Goal: Task Accomplishment & Management: Complete application form

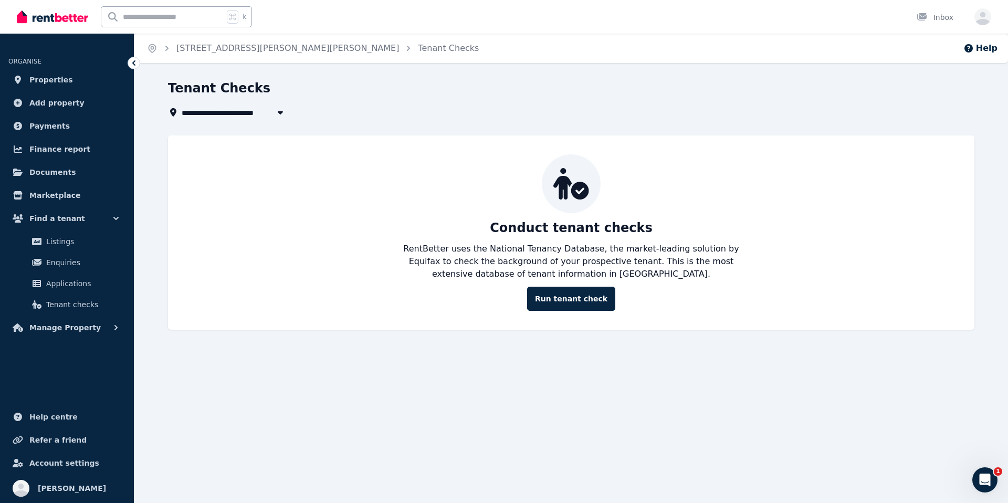
click at [32, 16] on img at bounding box center [52, 17] width 71 height 16
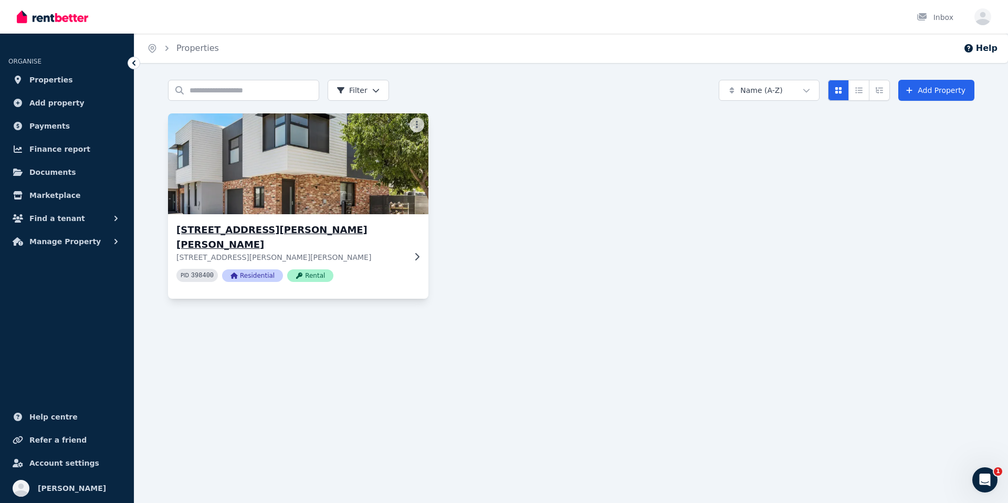
click at [317, 249] on div "[STREET_ADDRESS][PERSON_NAME], [PERSON_NAME] Athol [STREET_ADDRESS][PERSON_NAME…" at bounding box center [290, 257] width 229 height 68
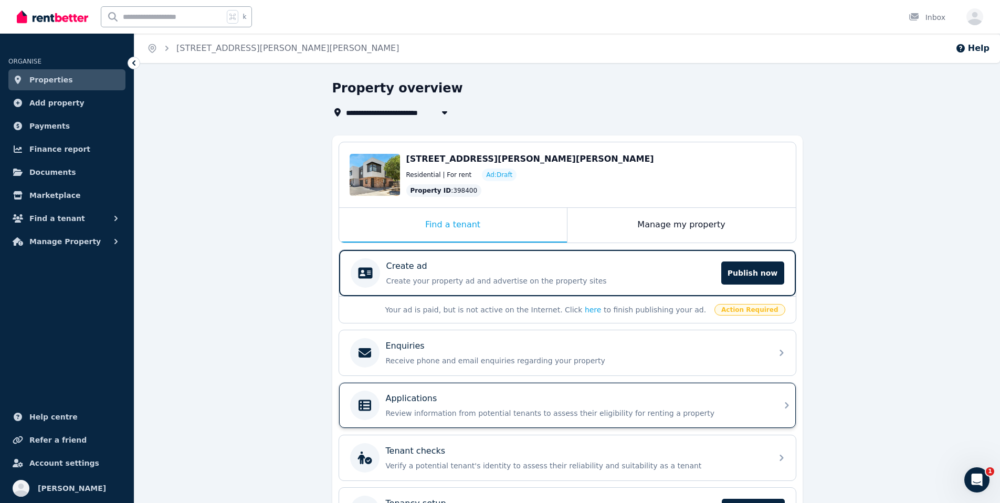
click at [613, 408] on p "Review information from potential tenants to assess their eligibility for renti…" at bounding box center [576, 413] width 380 height 10
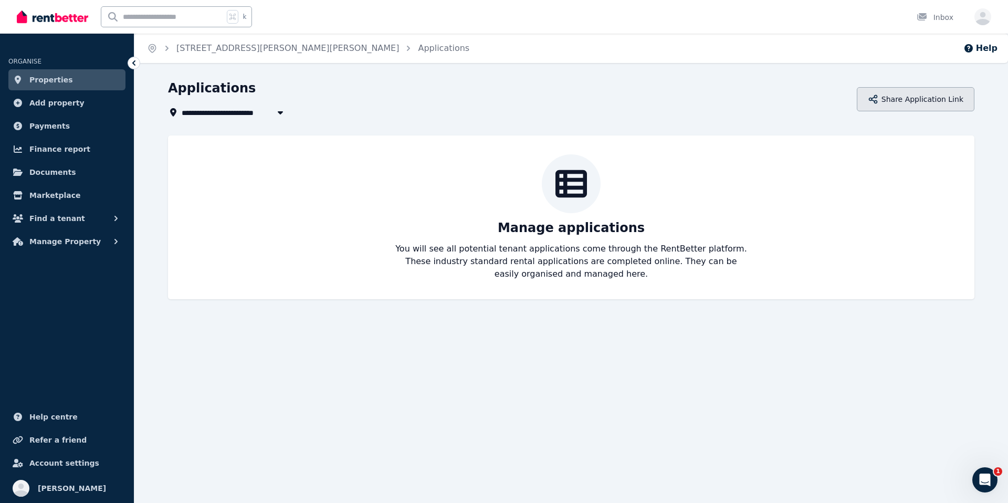
click at [904, 97] on button "Share Application Link" at bounding box center [915, 99] width 118 height 24
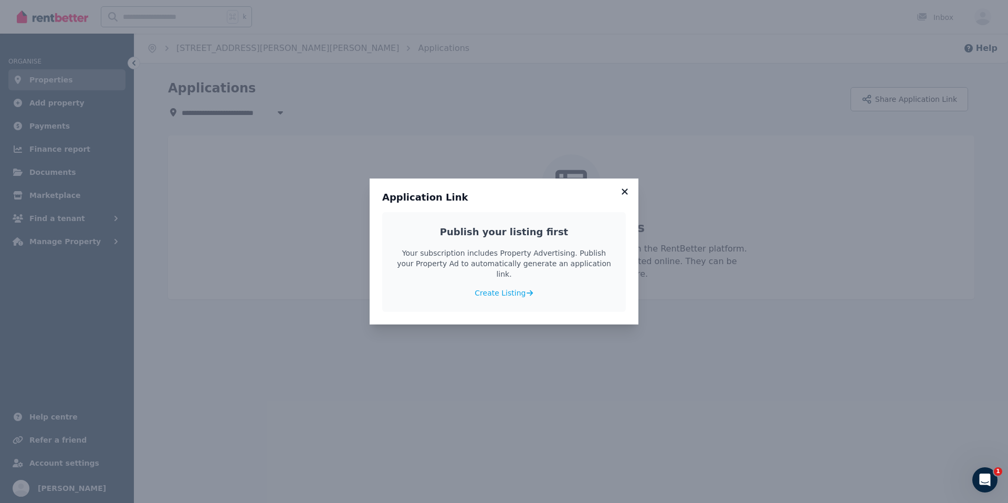
click at [628, 196] on icon at bounding box center [624, 191] width 10 height 9
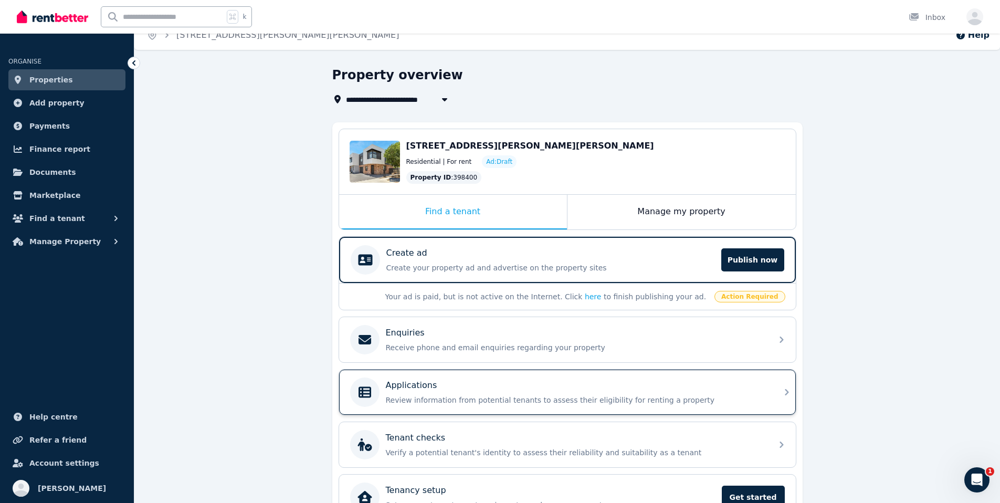
scroll to position [20, 0]
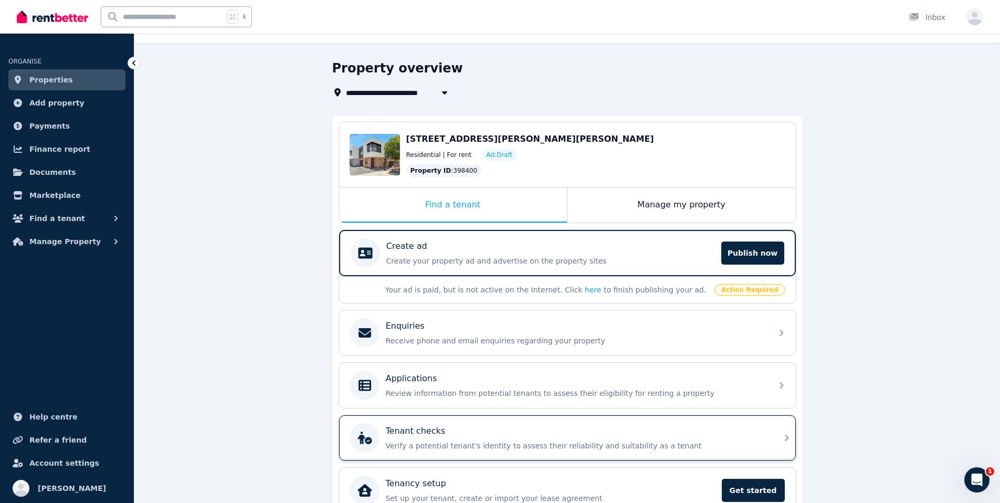
click at [593, 437] on div "Tenant checks" at bounding box center [576, 431] width 380 height 13
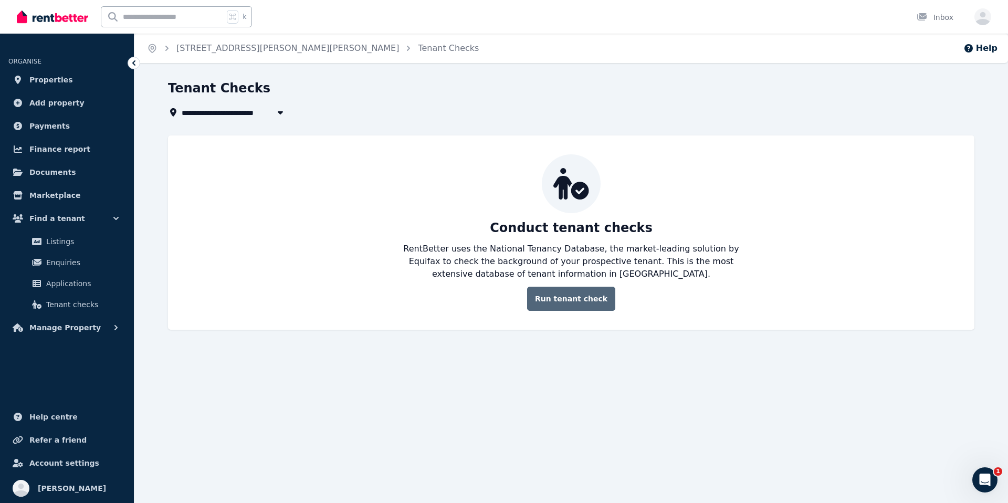
click at [582, 308] on link "Run tenant check" at bounding box center [571, 299] width 88 height 24
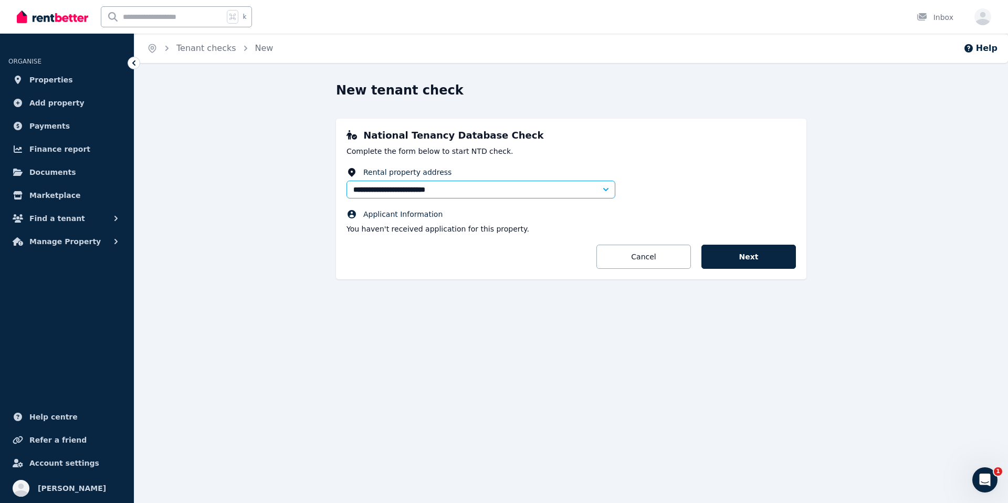
drag, startPoint x: 738, startPoint y: 253, endPoint x: 361, endPoint y: 179, distance: 384.5
click at [411, 191] on form "**********" at bounding box center [570, 218] width 449 height 102
click at [74, 73] on link "Properties" at bounding box center [66, 79] width 117 height 21
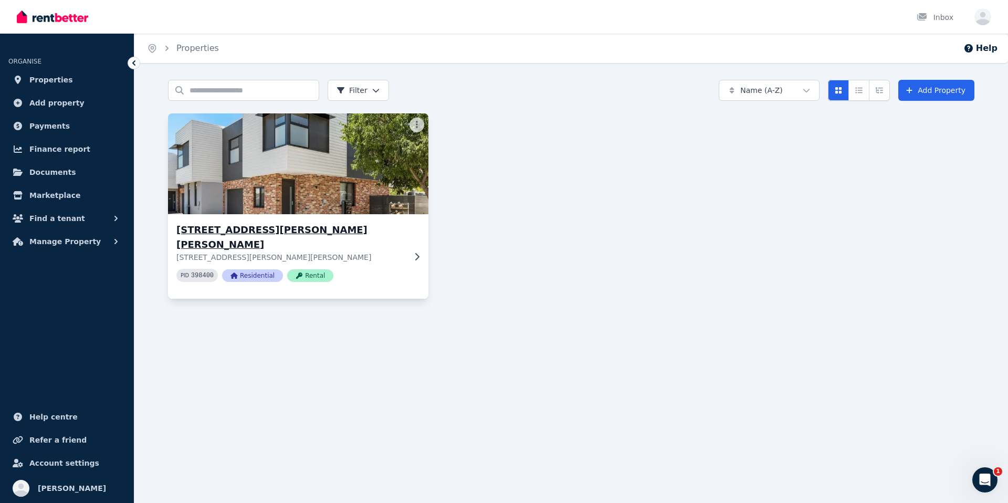
click at [263, 170] on img at bounding box center [298, 164] width 273 height 106
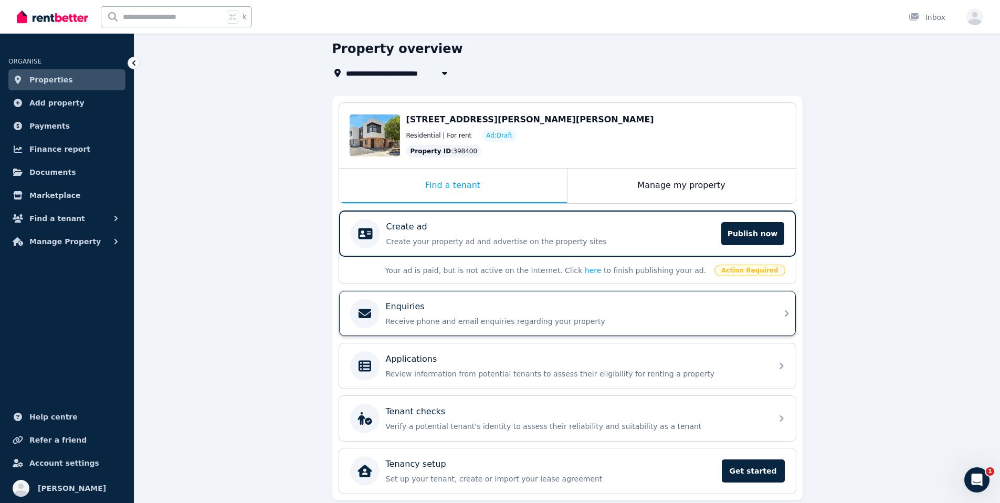
scroll to position [46, 0]
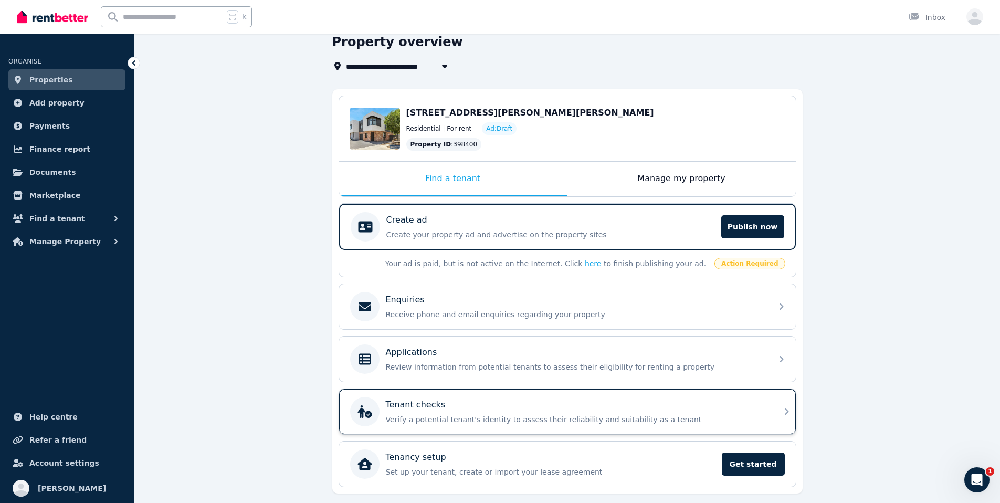
click at [762, 397] on div "Tenant checks Verify a potential tenant's identity to assess their reliability …" at bounding box center [558, 411] width 416 height 29
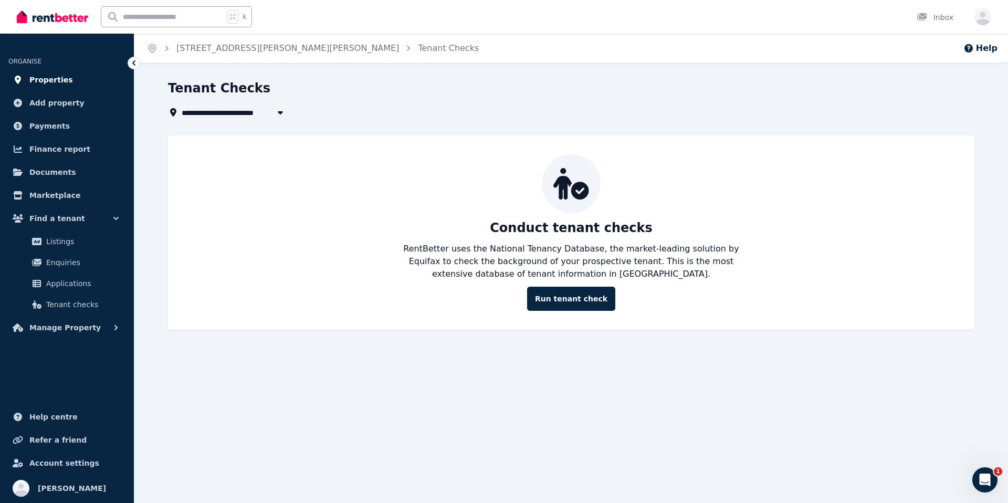
click at [88, 83] on link "Properties" at bounding box center [66, 79] width 117 height 21
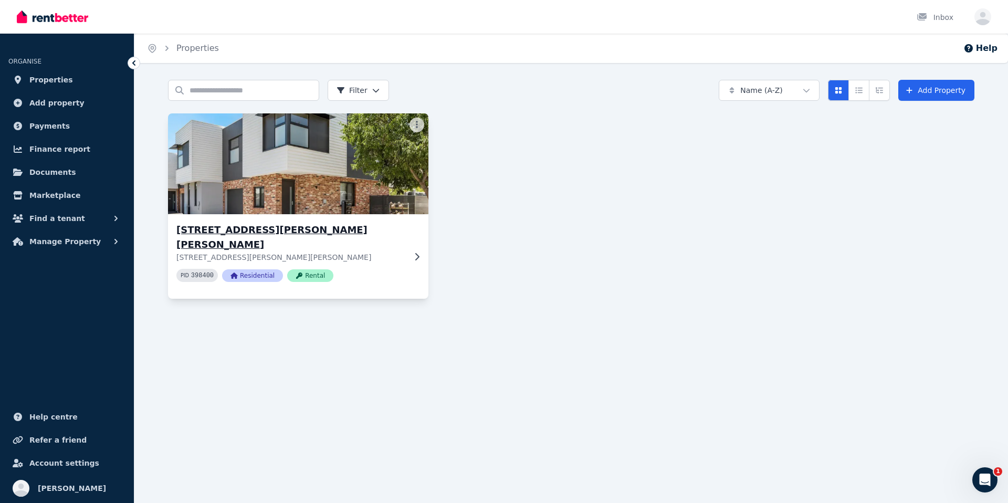
click at [245, 162] on img at bounding box center [298, 164] width 273 height 106
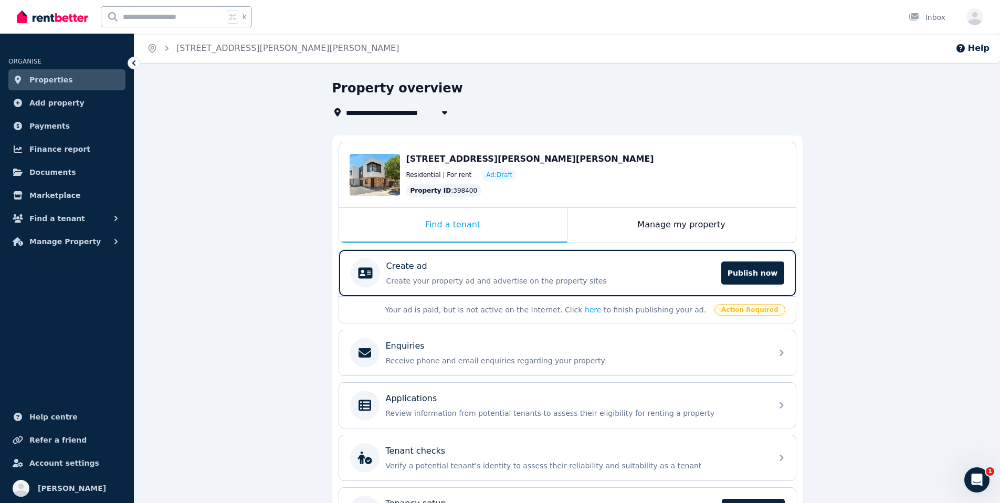
scroll to position [77, 0]
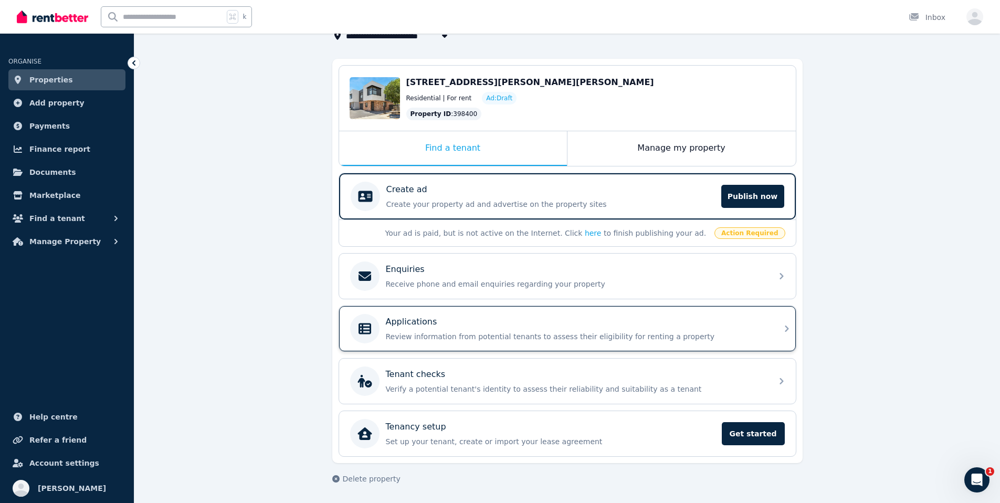
click at [636, 325] on div "Applications" at bounding box center [576, 321] width 380 height 13
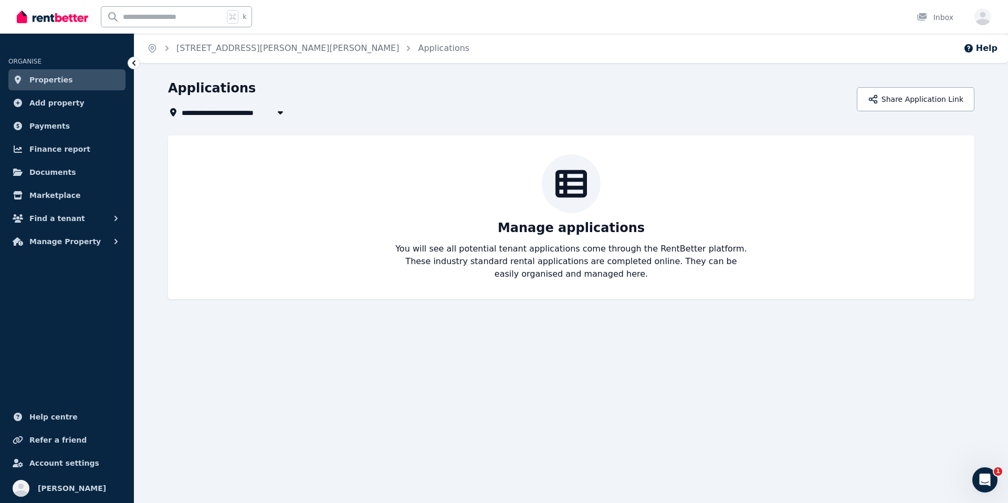
click at [283, 115] on icon "button" at bounding box center [280, 112] width 10 height 8
type input "**********"
click at [406, 118] on div "**********" at bounding box center [509, 112] width 682 height 13
click at [916, 107] on button "Share Application Link" at bounding box center [915, 99] width 118 height 24
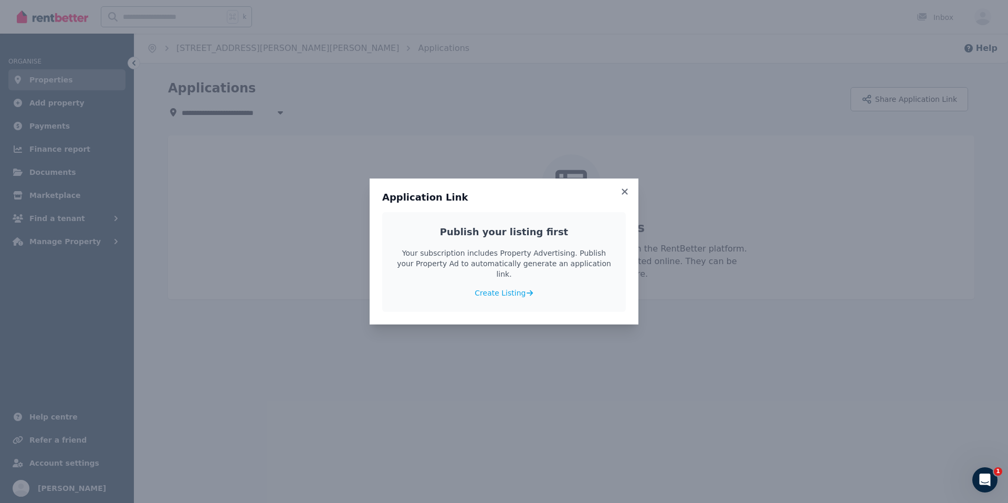
drag, startPoint x: 580, startPoint y: 83, endPoint x: 542, endPoint y: 86, distance: 37.9
click at [576, 83] on div "Application Link Publish your listing first Your subscription includes Property…" at bounding box center [504, 251] width 1008 height 503
click at [505, 288] on span "Create Listing" at bounding box center [498, 293] width 51 height 10
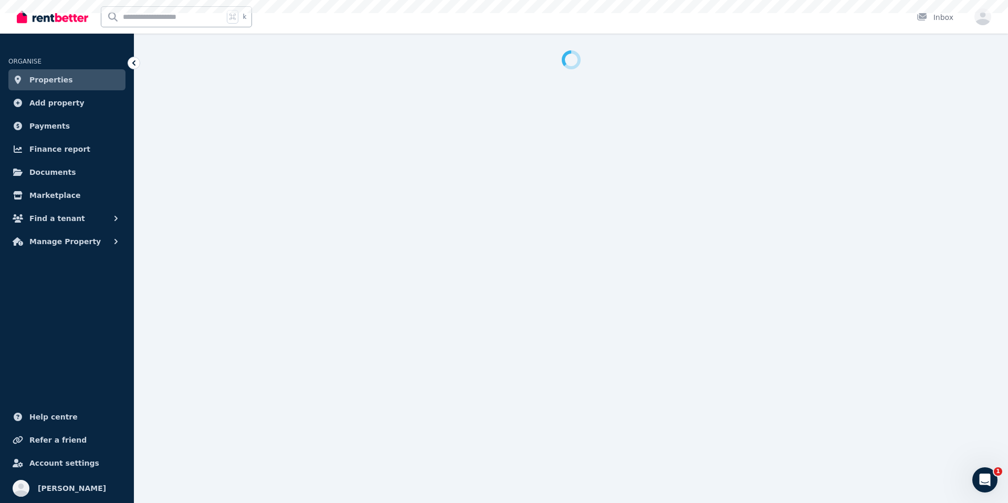
select select "**"
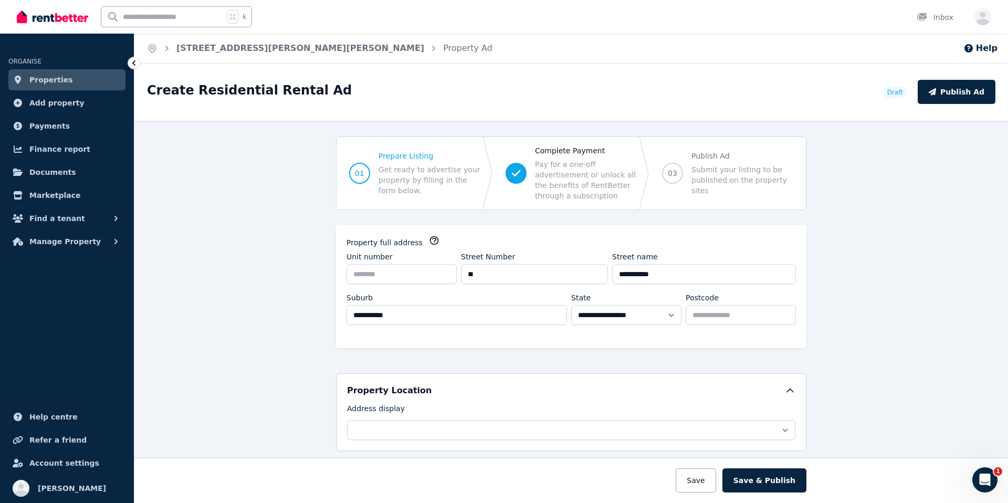
click at [145, 47] on ol "Home [STREET_ADDRESS][GEOGRAPHIC_DATA][PERSON_NAME][PERSON_NAME] Property Ad" at bounding box center [319, 48] width 370 height 29
click at [148, 48] on icon "Breadcrumb" at bounding box center [152, 48] width 10 height 10
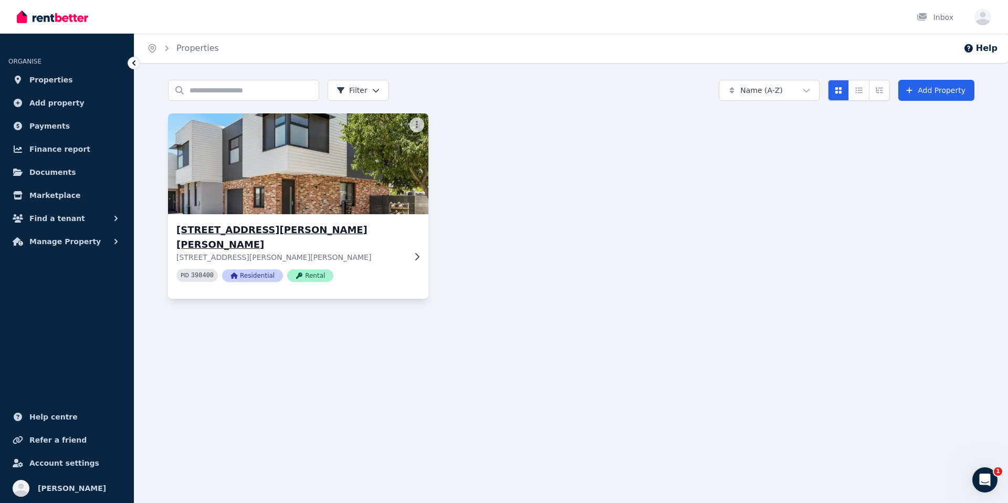
click at [274, 209] on img at bounding box center [298, 164] width 273 height 106
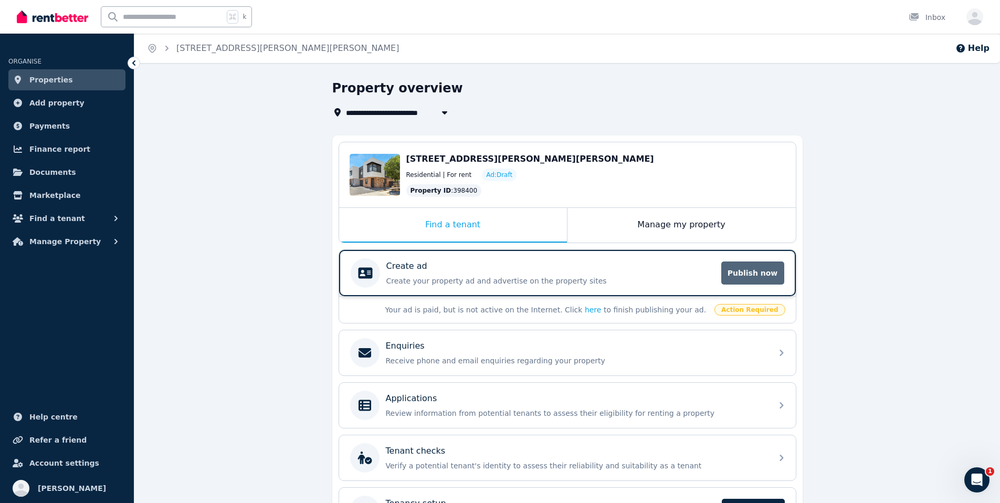
click at [759, 277] on span "Publish now" at bounding box center [752, 272] width 63 height 23
select select "**"
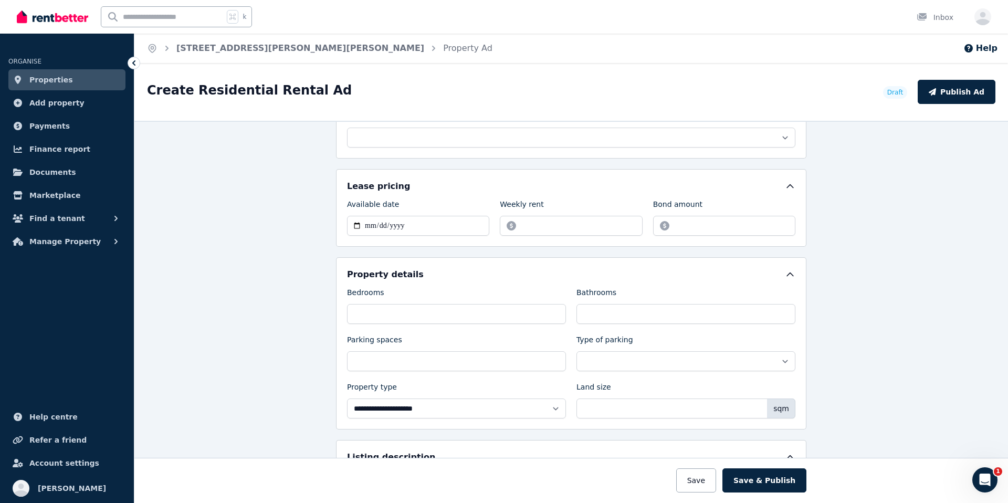
scroll to position [306, 0]
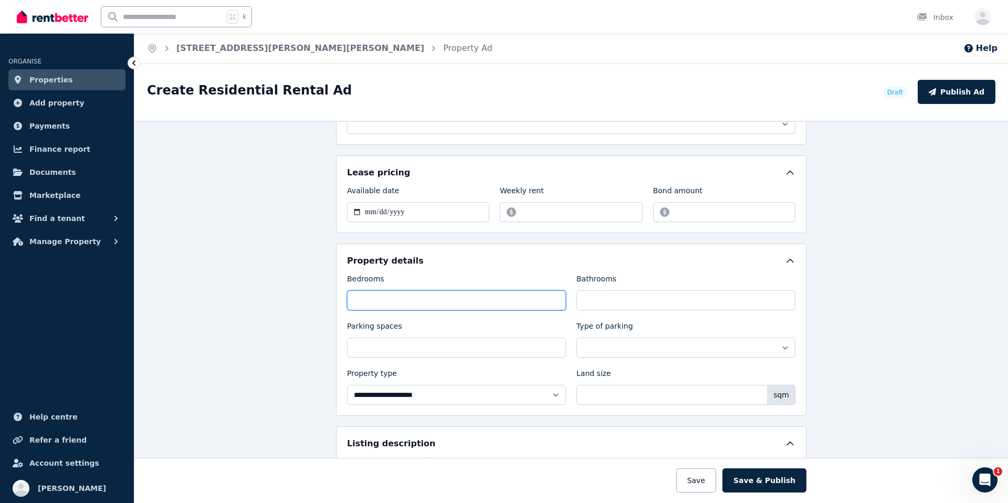
click at [521, 302] on input "Bedrooms" at bounding box center [456, 300] width 219 height 20
type input "*"
click at [521, 348] on input "Parking spaces" at bounding box center [456, 347] width 219 height 20
type input "*"
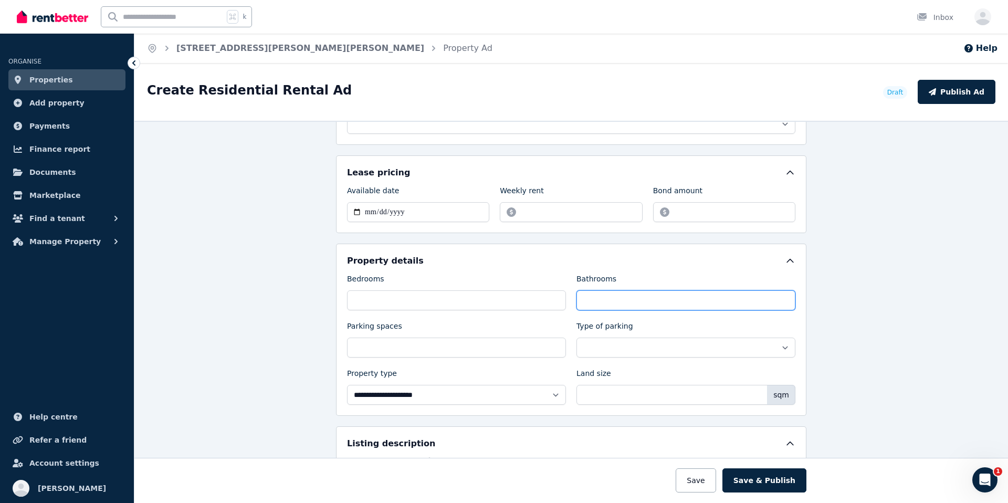
click at [641, 293] on input "Bathrooms" at bounding box center [685, 300] width 219 height 20
type input "***"
click at [671, 358] on div "**********" at bounding box center [571, 338] width 448 height 131
click at [676, 353] on select "**********" at bounding box center [685, 347] width 219 height 20
select select "**********"
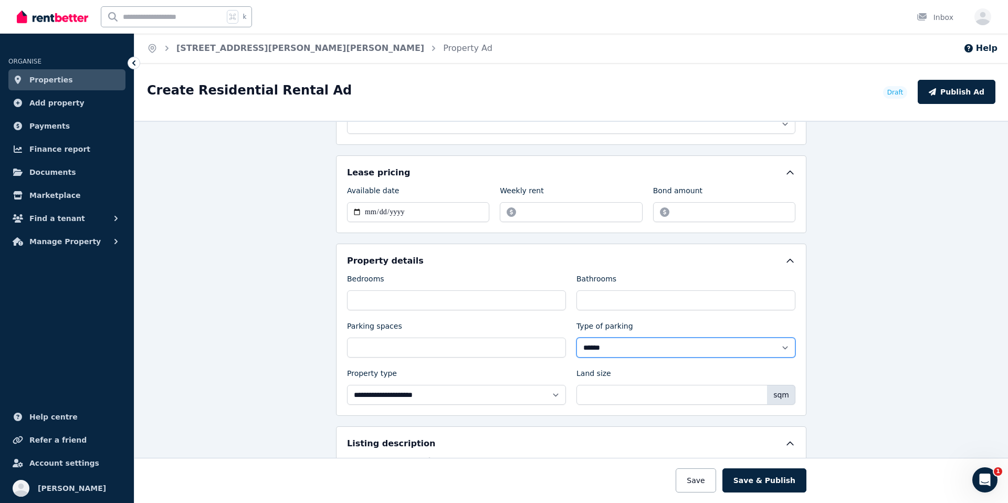
click at [576, 337] on select "**********" at bounding box center [685, 347] width 219 height 20
click at [698, 401] on input "Land size" at bounding box center [685, 395] width 219 height 20
click at [535, 404] on select "**********" at bounding box center [456, 395] width 219 height 20
select select "**********"
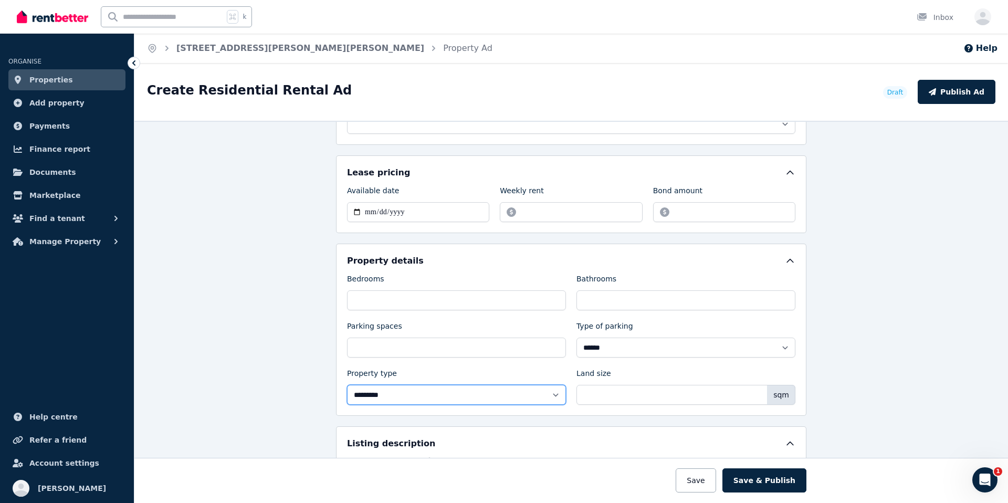
click at [347, 385] on select "**********" at bounding box center [456, 395] width 219 height 20
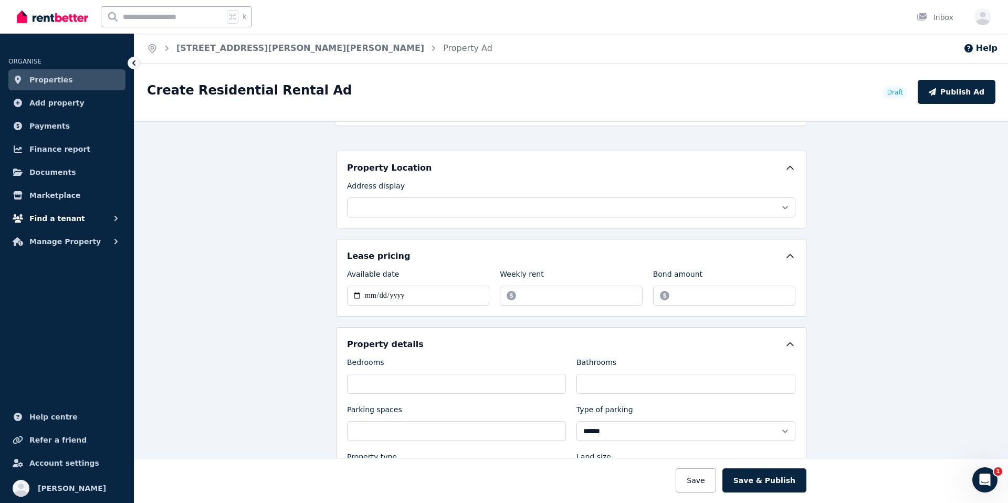
scroll to position [267, 0]
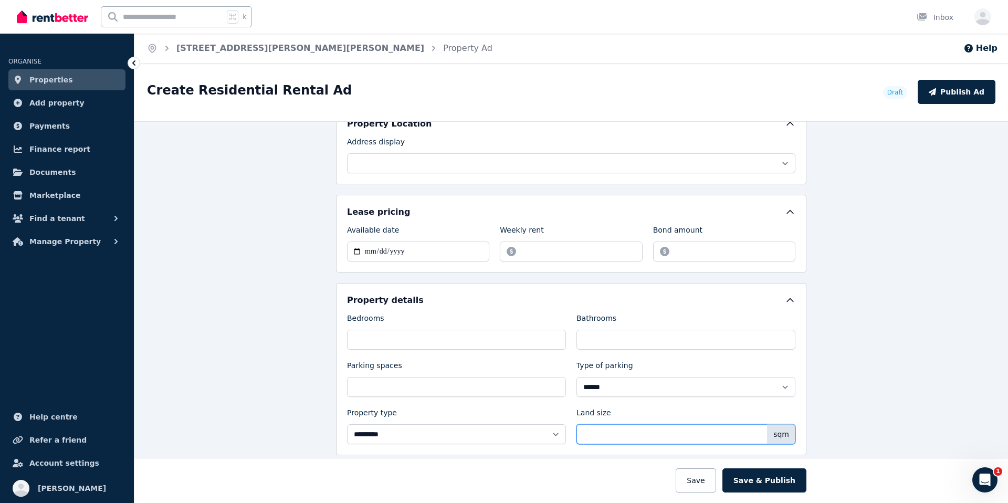
click at [638, 438] on input "Land size" at bounding box center [685, 434] width 219 height 20
type input "***"
drag, startPoint x: 870, startPoint y: 289, endPoint x: 836, endPoint y: 280, distance: 34.2
click at [869, 289] on div "**********" at bounding box center [570, 312] width 873 height 382
click at [785, 216] on icon at bounding box center [790, 212] width 10 height 10
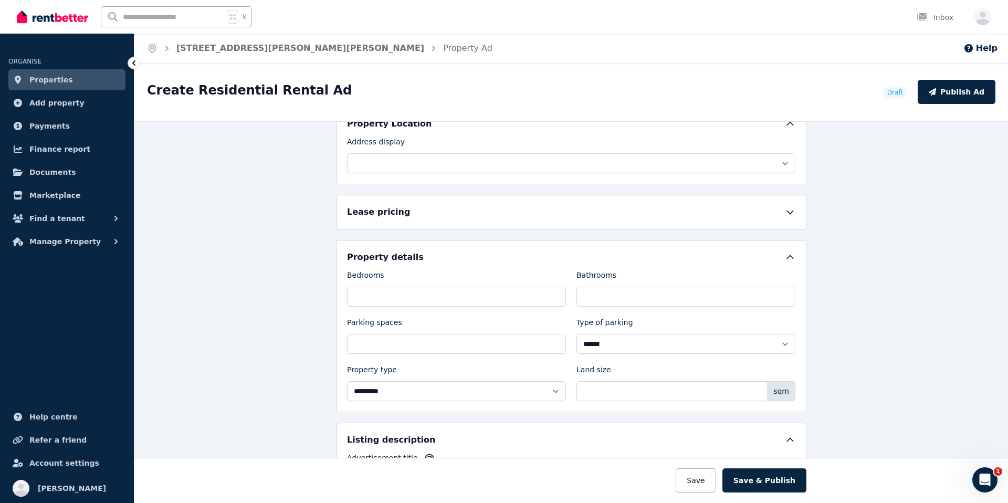
click at [785, 216] on icon at bounding box center [790, 212] width 10 height 10
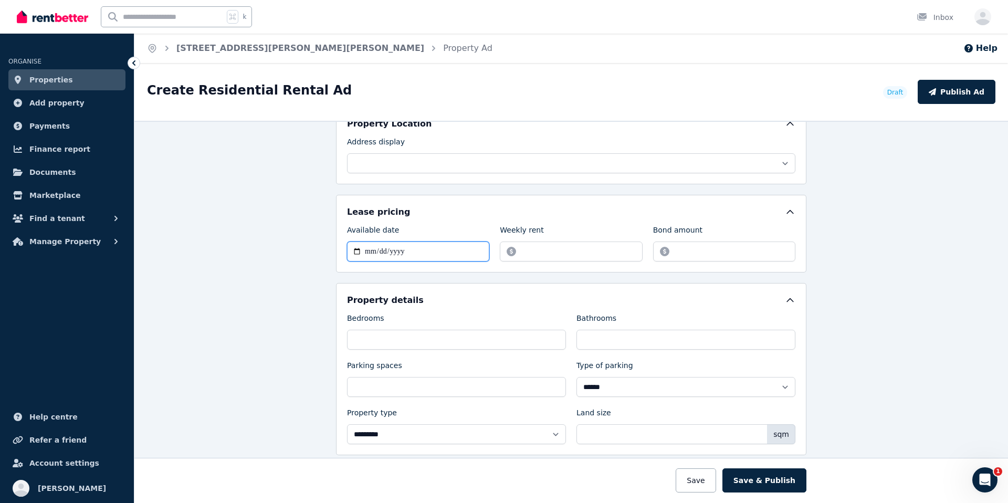
click at [438, 248] on input "Available date" at bounding box center [418, 251] width 142 height 20
click at [402, 252] on input "Available date" at bounding box center [418, 251] width 142 height 20
click at [379, 255] on input "Available date" at bounding box center [418, 251] width 142 height 20
click at [364, 256] on input "Available date" at bounding box center [418, 251] width 142 height 20
click at [364, 253] on input "Available date" at bounding box center [418, 251] width 142 height 20
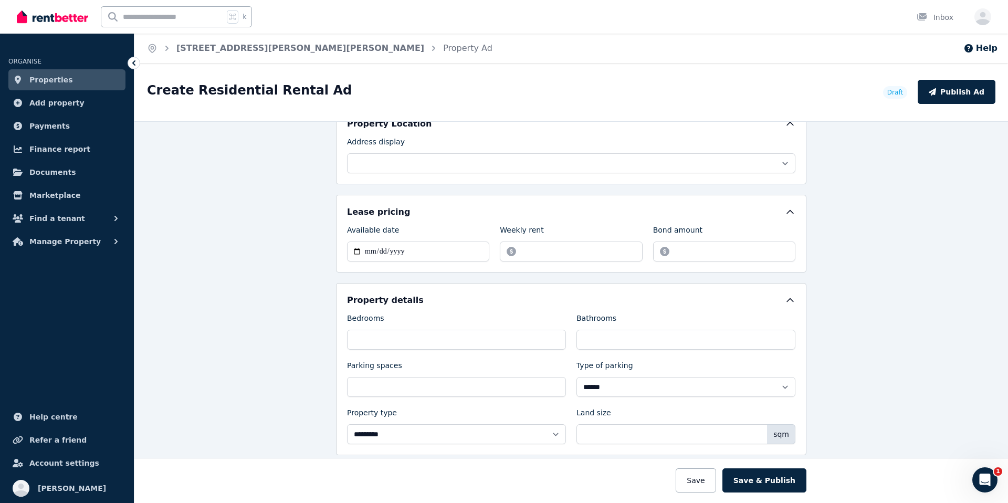
click at [558, 283] on div "**********" at bounding box center [571, 369] width 470 height 172
click at [549, 251] on input "Weekly rent" at bounding box center [571, 251] width 142 height 20
type input "***"
click at [643, 288] on div "**********" at bounding box center [571, 369] width 470 height 172
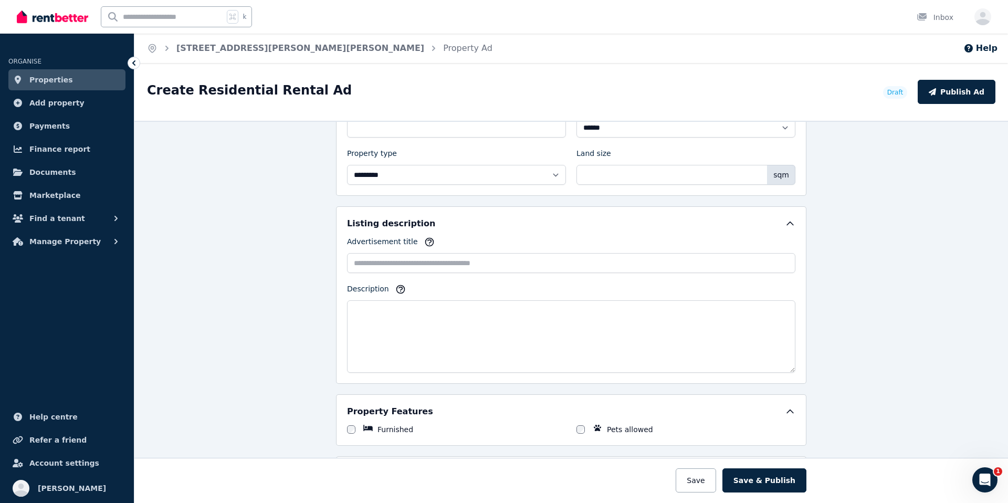
scroll to position [533, 0]
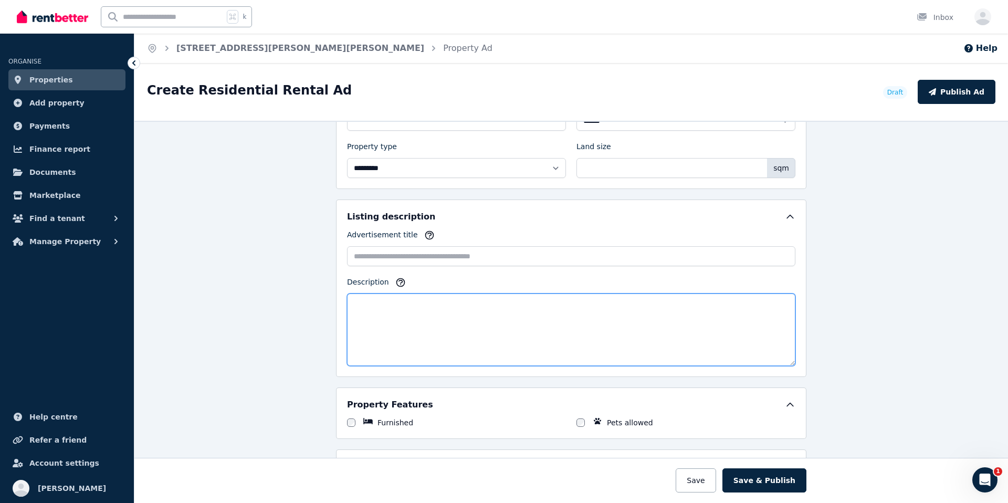
click at [513, 315] on textarea "Description" at bounding box center [571, 329] width 448 height 72
paste textarea "**********"
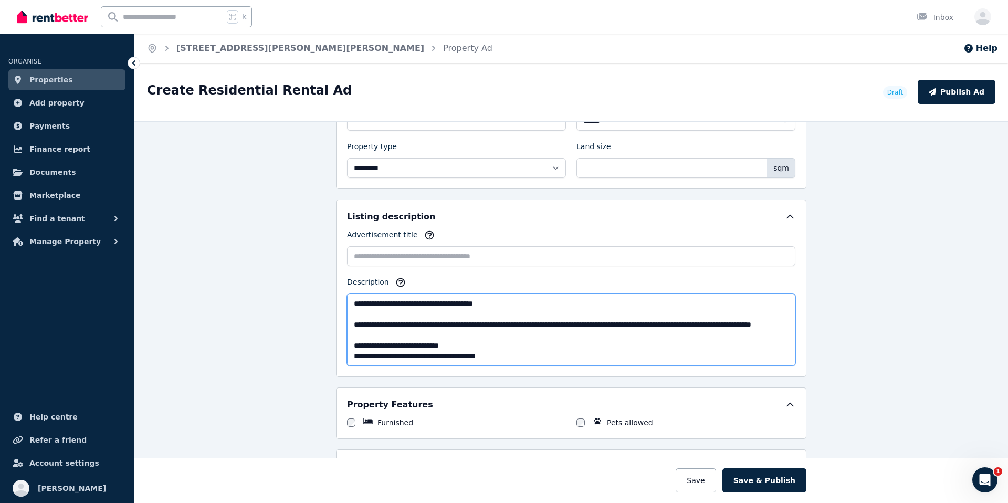
scroll to position [220, 0]
drag, startPoint x: 491, startPoint y: 354, endPoint x: 352, endPoint y: 357, distance: 139.1
click at [352, 357] on textarea "**********" at bounding box center [571, 329] width 448 height 72
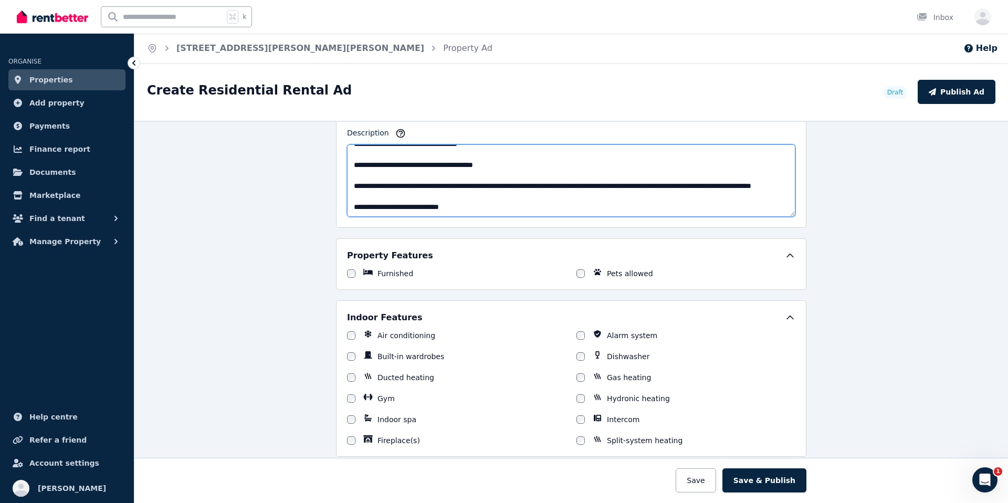
scroll to position [719, 0]
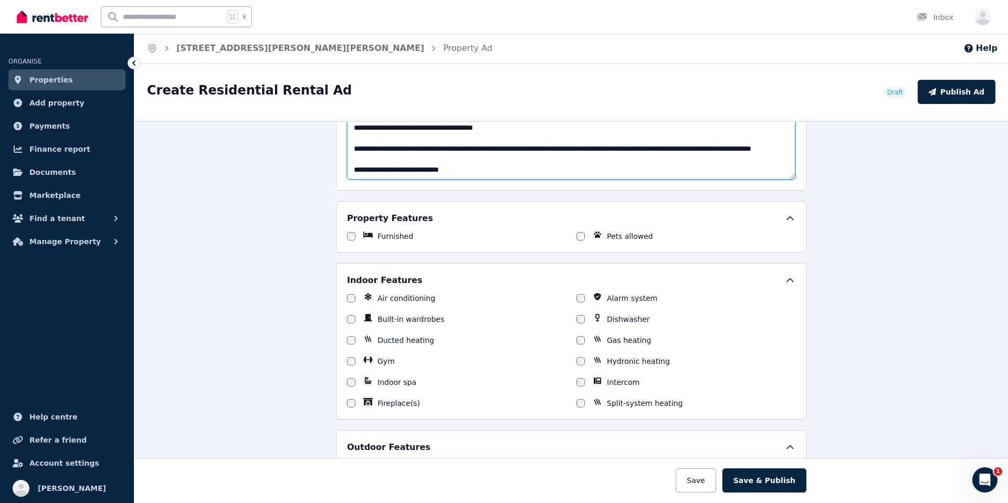
type textarea "**********"
click at [578, 345] on div "Air conditioning Alarm system Built-in wardrobes Dishwasher Ducted heating Gas …" at bounding box center [571, 350] width 448 height 115
click at [582, 400] on div "Split-system heating" at bounding box center [685, 403] width 219 height 10
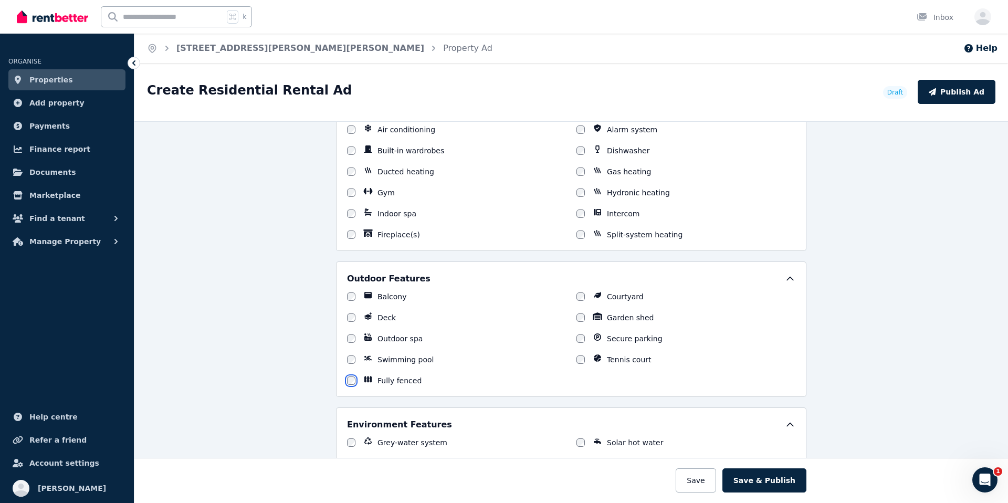
scroll to position [894, 0]
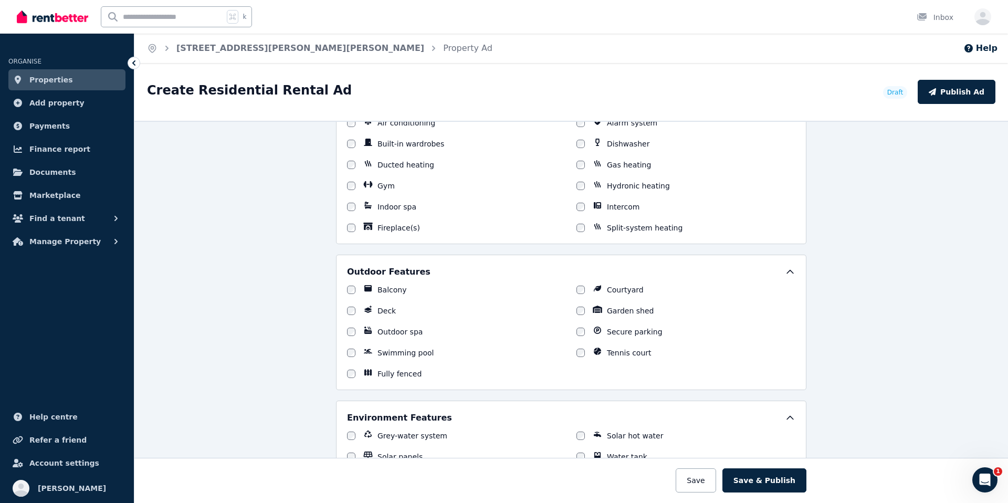
click at [576, 336] on div at bounding box center [580, 331] width 8 height 10
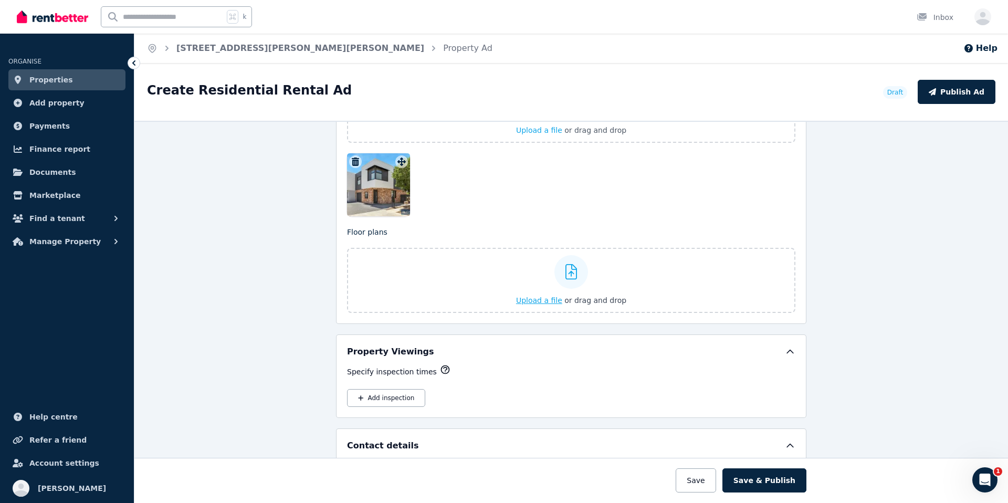
scroll to position [1169, 0]
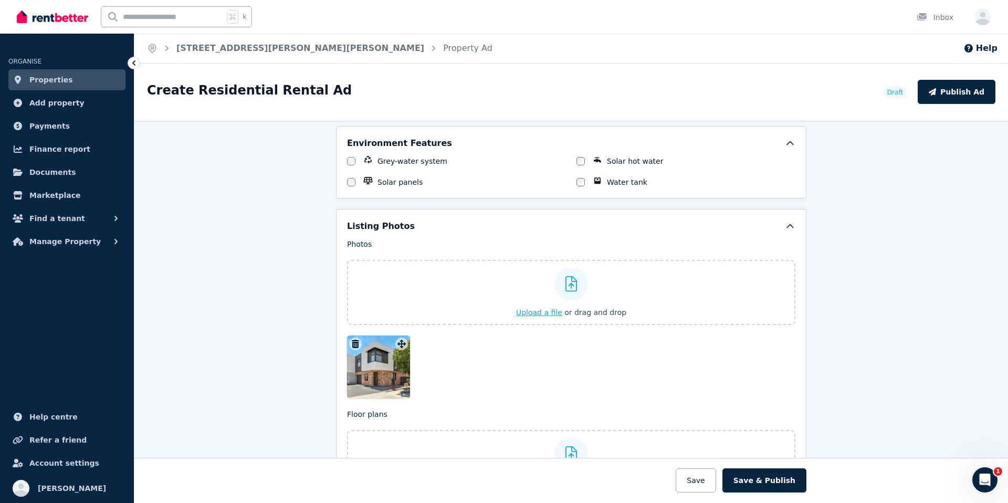
click at [573, 304] on div "Upload a file or drag and drop" at bounding box center [571, 292] width 110 height 63
click at [0, 0] on input "Upload a file or drag and drop" at bounding box center [0, 0] width 0 height 0
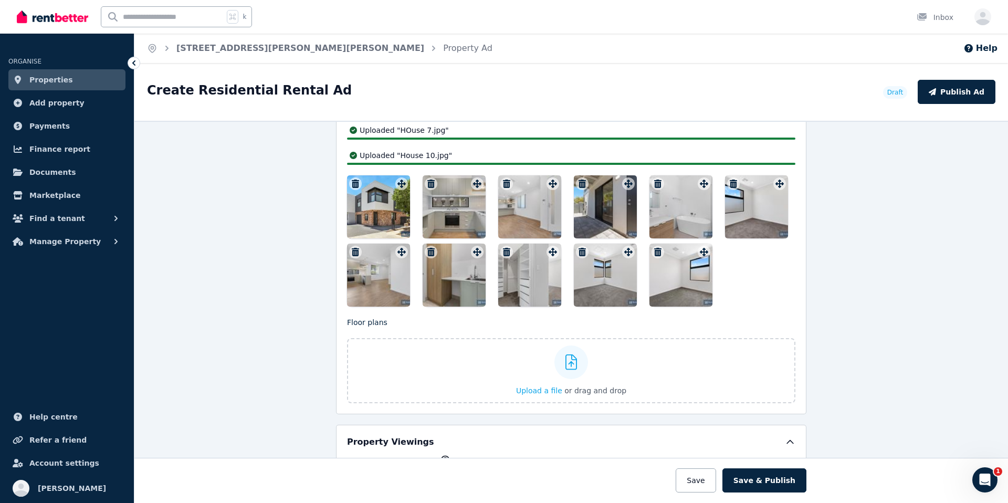
scroll to position [1354, 0]
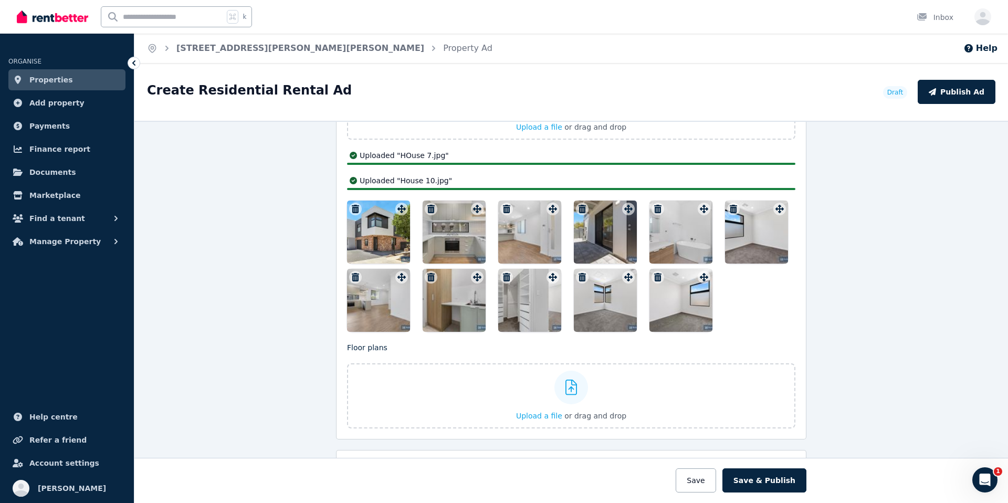
click at [533, 268] on div at bounding box center [571, 265] width 448 height 131
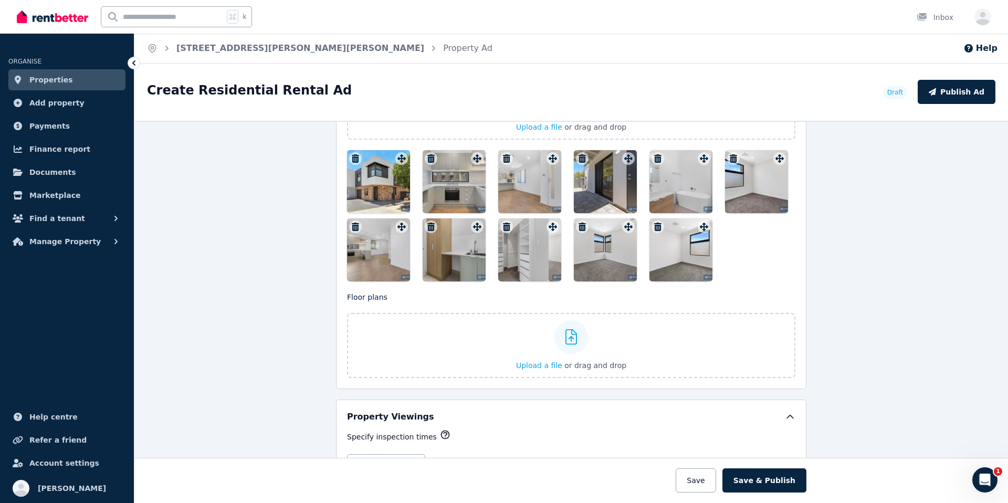
drag, startPoint x: 369, startPoint y: 256, endPoint x: 563, endPoint y: 204, distance: 201.1
click at [581, 198] on div at bounding box center [571, 215] width 448 height 131
drag, startPoint x: 370, startPoint y: 249, endPoint x: 386, endPoint y: 232, distance: 23.4
click at [386, 232] on div at bounding box center [378, 249] width 63 height 63
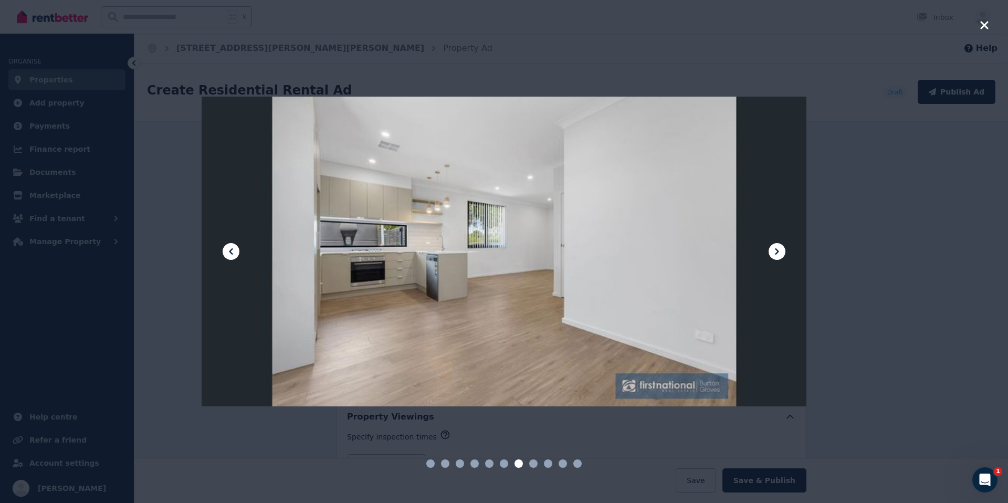
click at [895, 228] on div at bounding box center [504, 251] width 1008 height 503
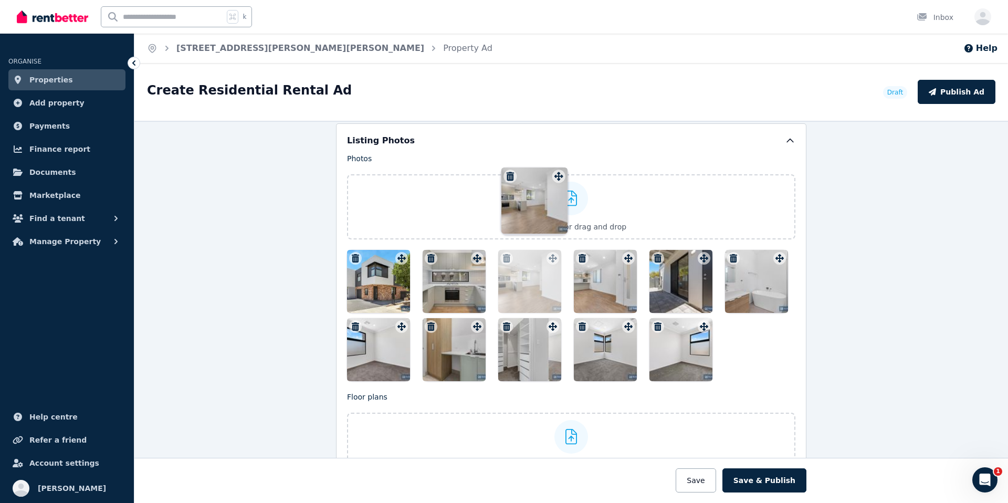
scroll to position [1251, 0]
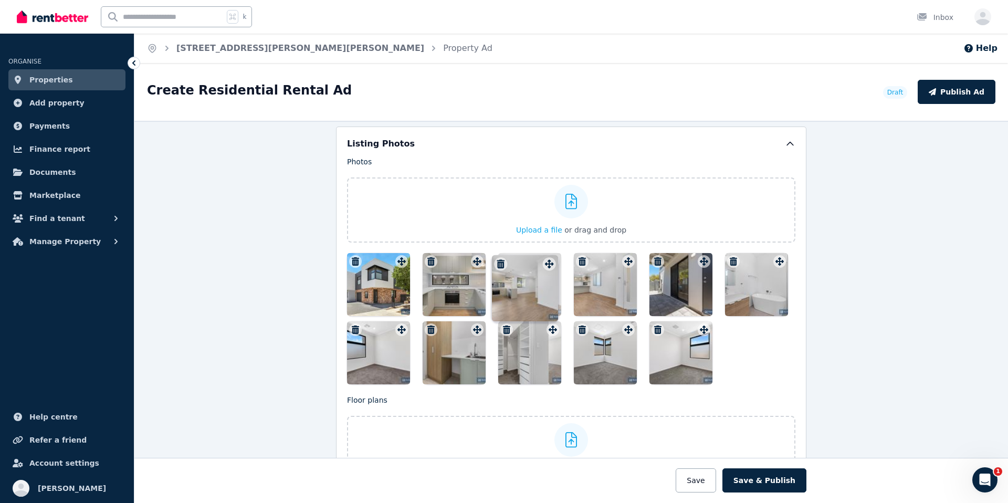
drag, startPoint x: 397, startPoint y: 229, endPoint x: 547, endPoint y: 258, distance: 152.7
click at [547, 258] on div "Photos Upload a file or drag and drop Uploaded " House 2 .jpg " Uploaded " Hous…" at bounding box center [571, 270] width 448 height 228
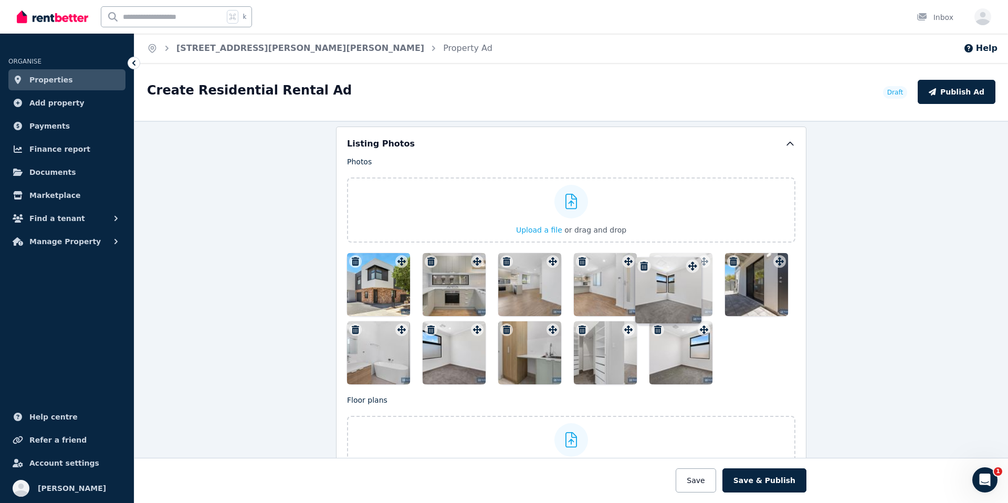
drag, startPoint x: 622, startPoint y: 330, endPoint x: 689, endPoint y: 257, distance: 98.8
click at [689, 257] on div "Photos Upload a file or drag and drop Uploaded " House 2 .jpg " Uploaded " Hous…" at bounding box center [571, 270] width 448 height 228
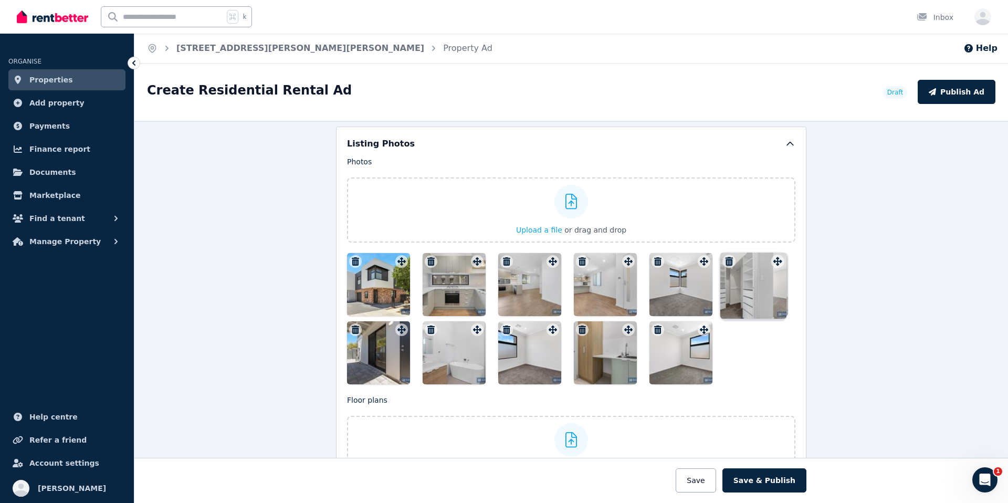
drag, startPoint x: 626, startPoint y: 330, endPoint x: 778, endPoint y: 253, distance: 170.1
click at [778, 253] on div "Photos Upload a file or drag and drop Uploaded " House 2 .jpg " Uploaded " Hous…" at bounding box center [571, 270] width 448 height 228
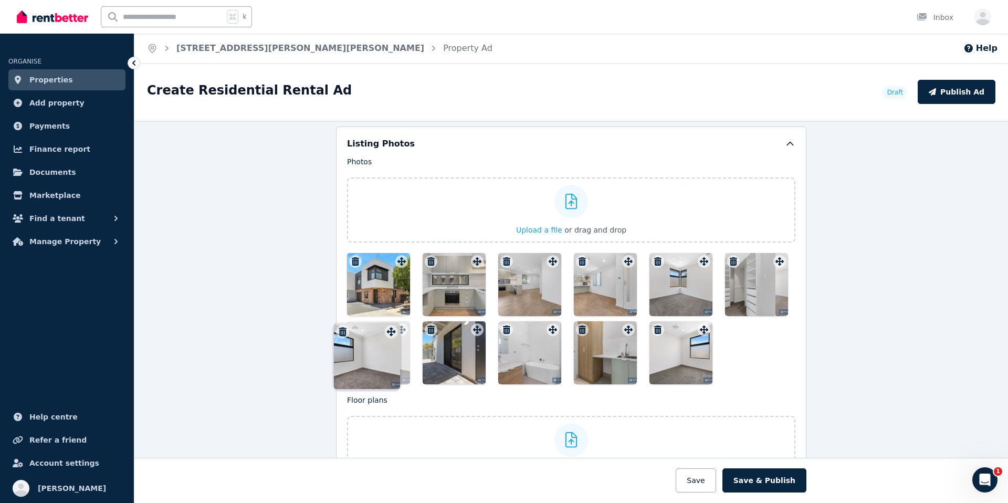
drag, startPoint x: 548, startPoint y: 332, endPoint x: 471, endPoint y: 329, distance: 77.7
click at [389, 325] on div "Photos Upload a file or drag and drop Uploaded " House 2 .jpg " Uploaded " Hous…" at bounding box center [571, 270] width 448 height 228
drag, startPoint x: 542, startPoint y: 329, endPoint x: 524, endPoint y: 332, distance: 17.6
click at [384, 333] on div at bounding box center [571, 318] width 448 height 131
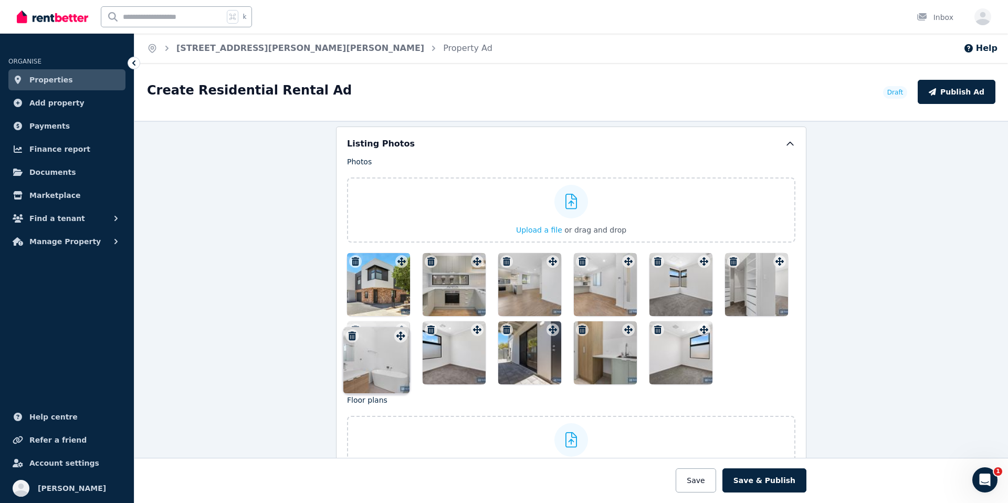
drag, startPoint x: 549, startPoint y: 332, endPoint x: 399, endPoint y: 329, distance: 149.6
click at [399, 329] on div "Photos Upload a file or drag and drop Uploaded " House 2 .jpg " Uploaded " Hous…" at bounding box center [571, 270] width 448 height 228
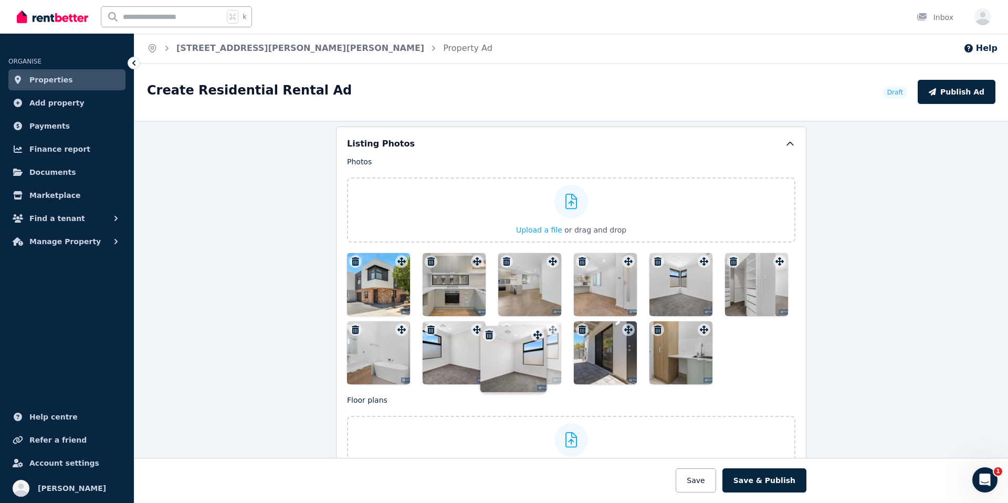
drag, startPoint x: 703, startPoint y: 333, endPoint x: 529, endPoint y: 329, distance: 173.7
click at [529, 329] on div "Photos Upload a file or drag and drop Uploaded " House 2 .jpg " Uploaded " Hous…" at bounding box center [571, 270] width 448 height 228
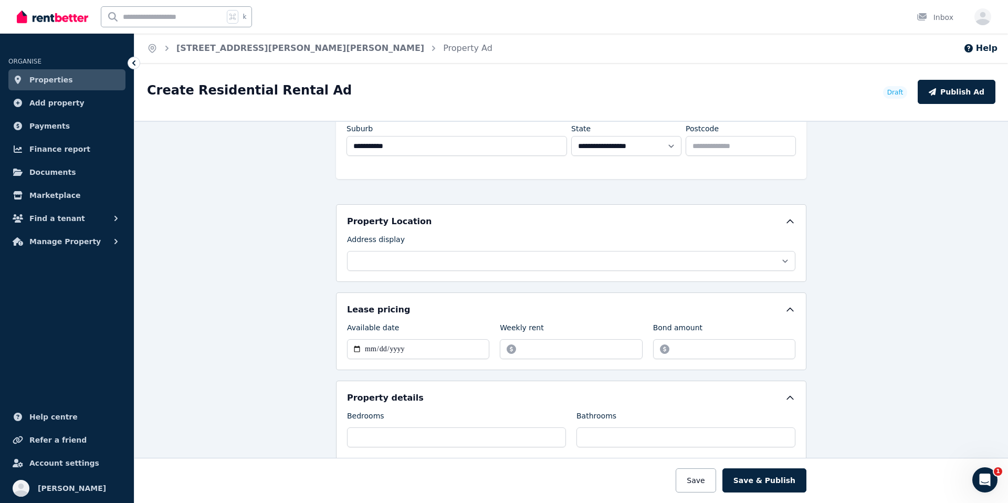
scroll to position [171, 0]
click at [760, 269] on div "**********" at bounding box center [571, 242] width 470 height 78
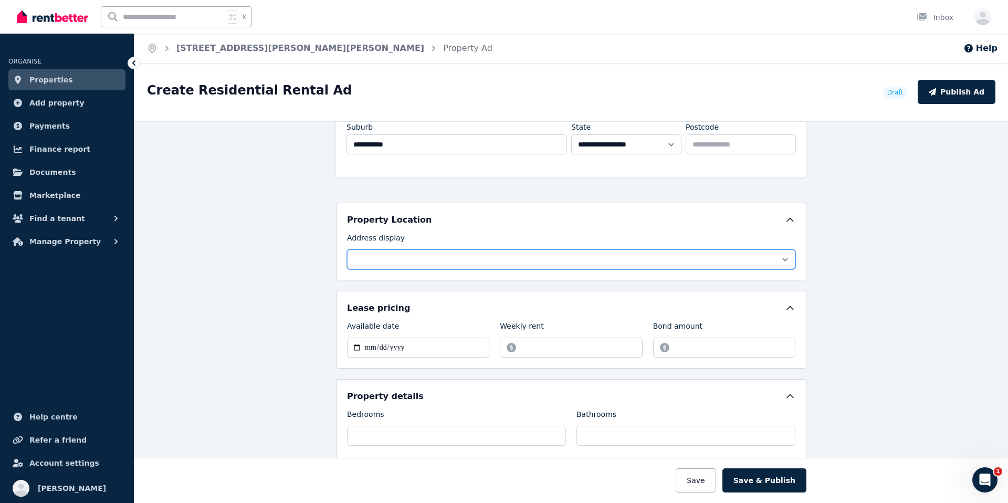
click at [766, 263] on select "**********" at bounding box center [571, 259] width 448 height 20
select select "**********"
click at [347, 249] on select "**********" at bounding box center [571, 259] width 448 height 20
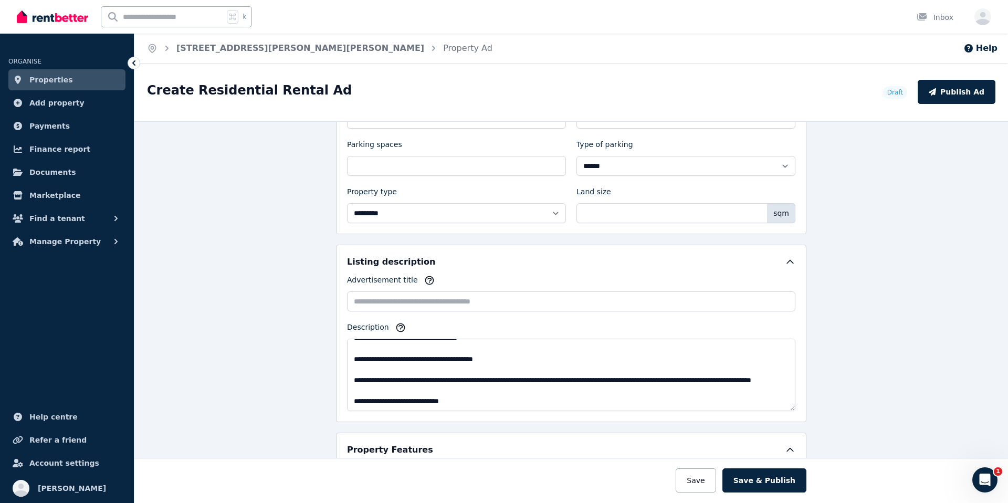
scroll to position [492, 0]
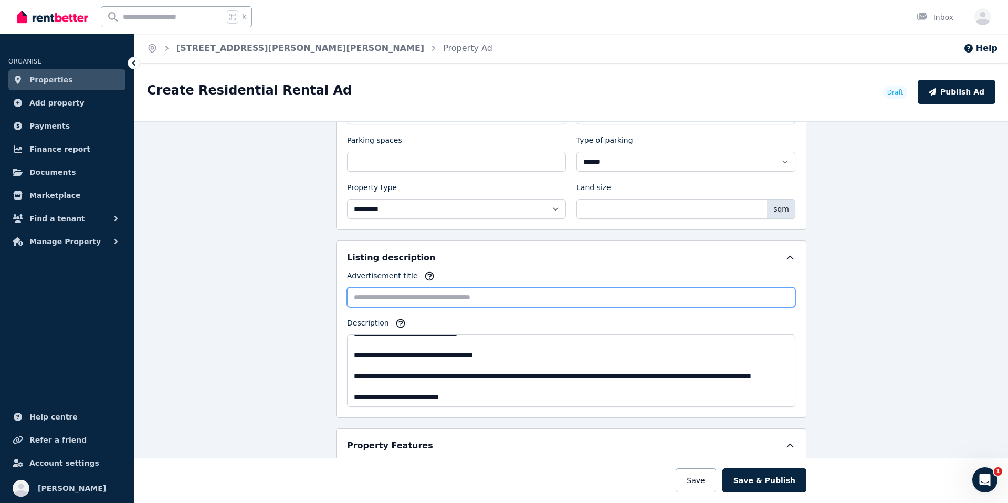
click at [568, 304] on input "Advertisement title" at bounding box center [571, 297] width 448 height 20
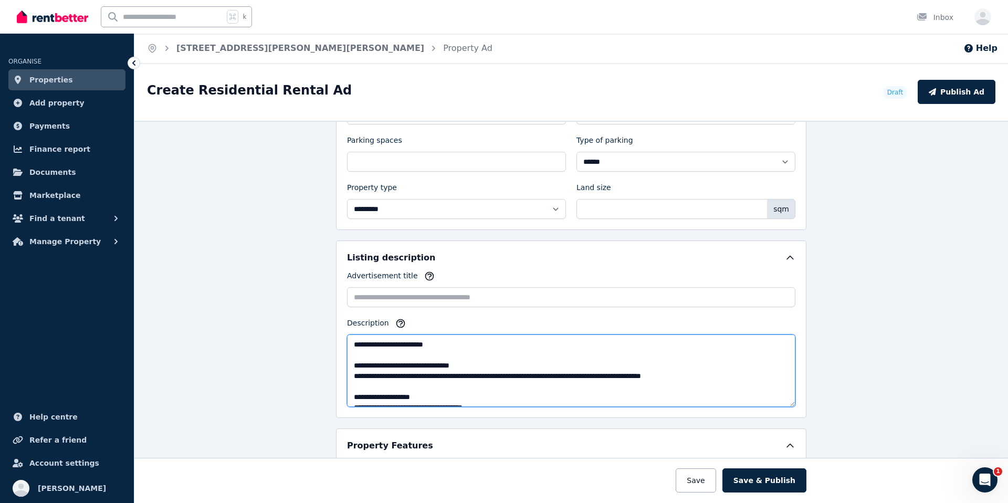
click at [483, 342] on textarea "**********" at bounding box center [571, 370] width 448 height 72
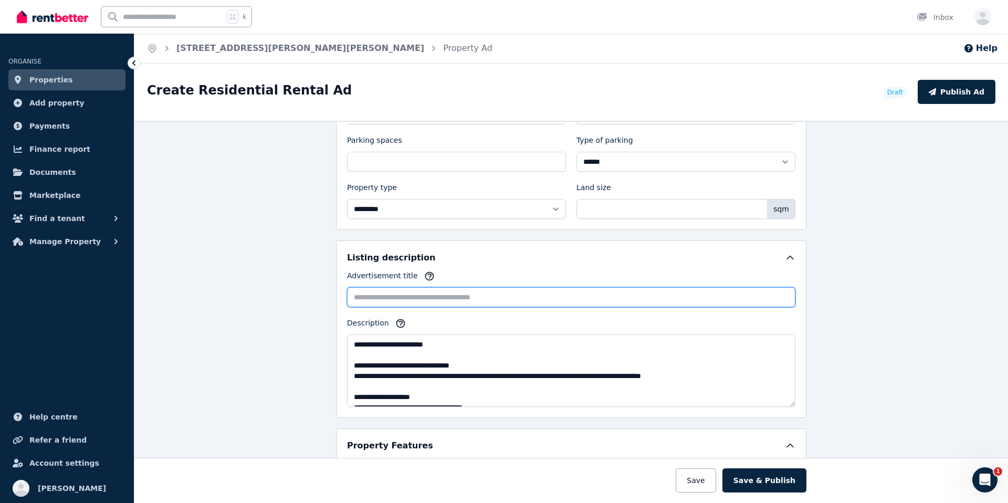
click at [514, 299] on input "Advertisement title" at bounding box center [571, 297] width 448 height 20
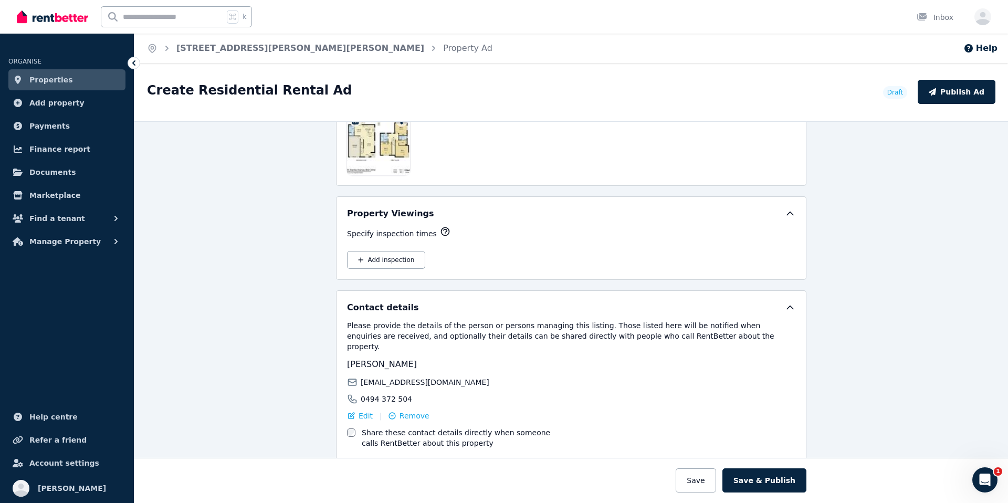
scroll to position [1643, 0]
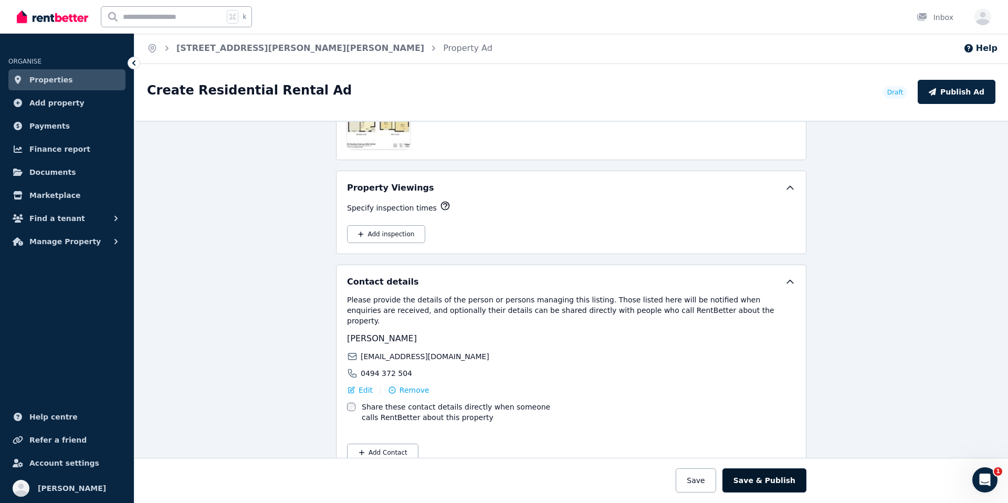
type input "**********"
click at [770, 490] on button "Save & Publish" at bounding box center [764, 480] width 84 height 24
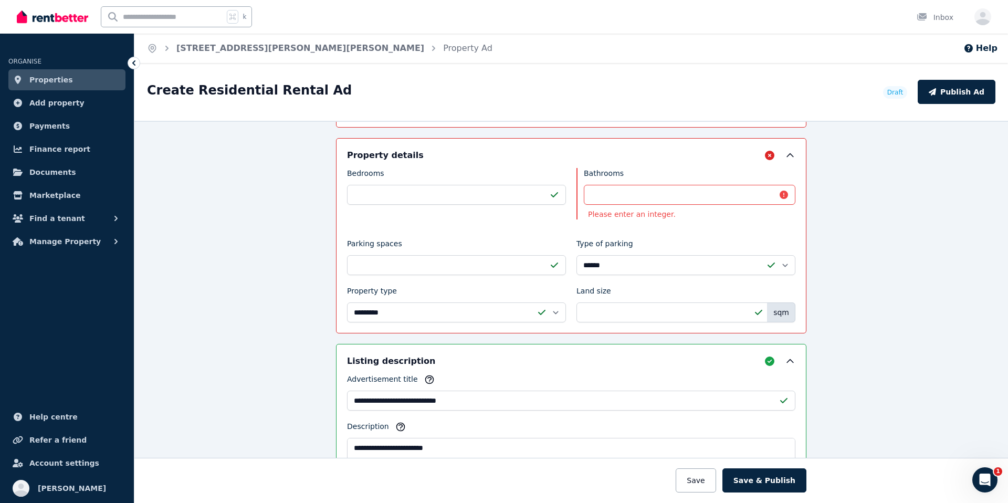
scroll to position [411, 0]
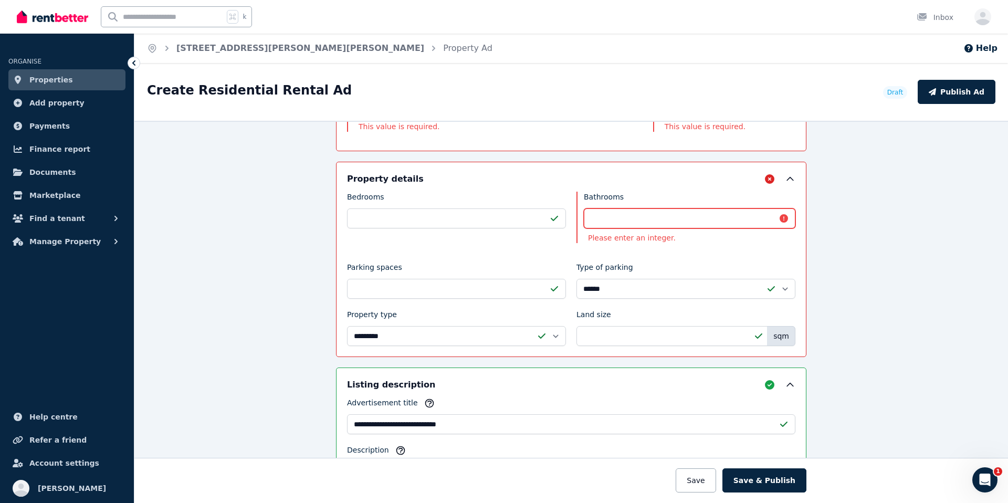
click at [642, 223] on input "***" at bounding box center [689, 218] width 211 height 20
type input "*"
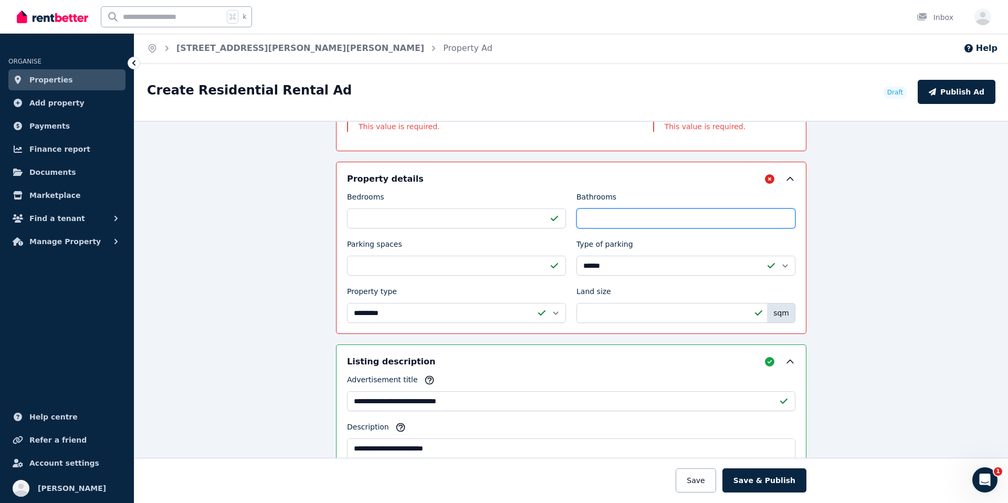
type input "*"
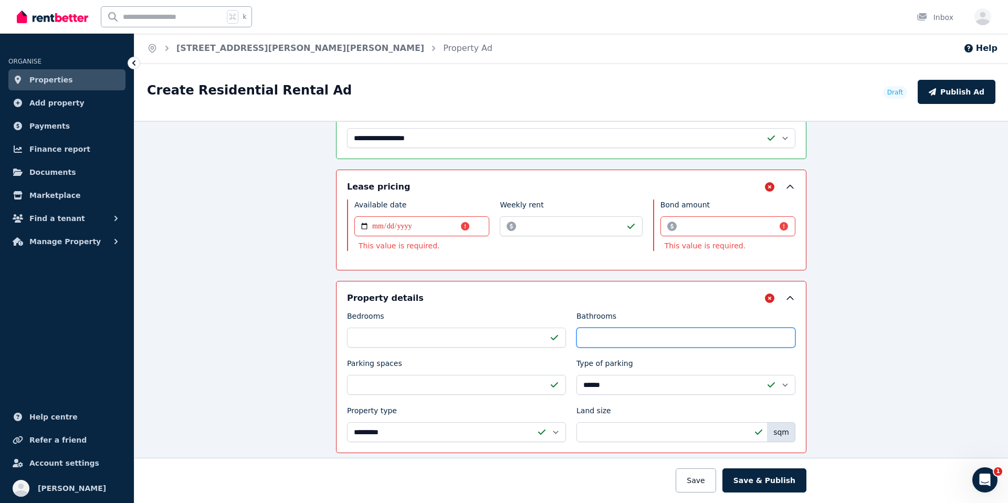
scroll to position [285, 0]
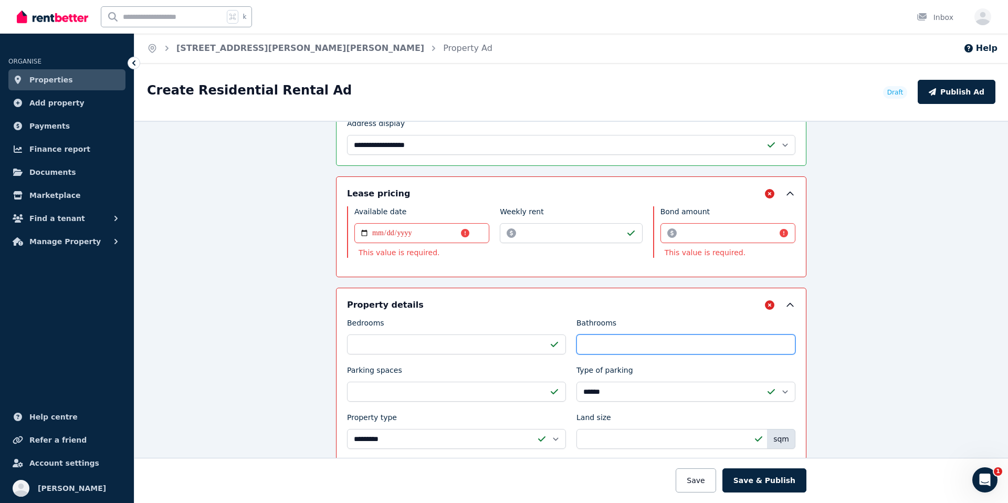
type input "*"
click at [720, 232] on input "Bond amount" at bounding box center [727, 233] width 135 height 20
click at [381, 237] on input "Available date" at bounding box center [421, 233] width 135 height 20
click at [707, 235] on input "Bond amount" at bounding box center [727, 233] width 135 height 20
click at [371, 234] on input "Available date" at bounding box center [421, 233] width 135 height 20
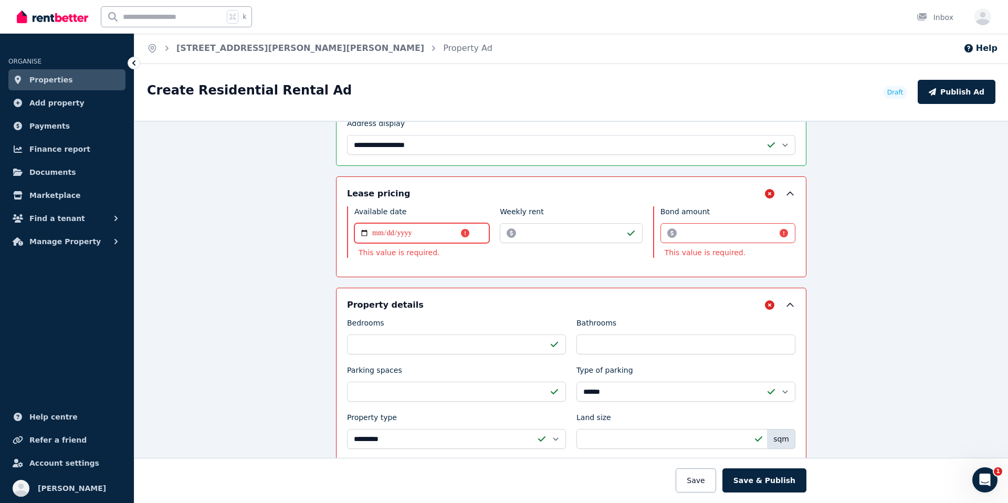
click at [414, 237] on input "Available date" at bounding box center [421, 233] width 135 height 20
click at [367, 233] on input "Available date" at bounding box center [421, 233] width 135 height 20
type input "**********"
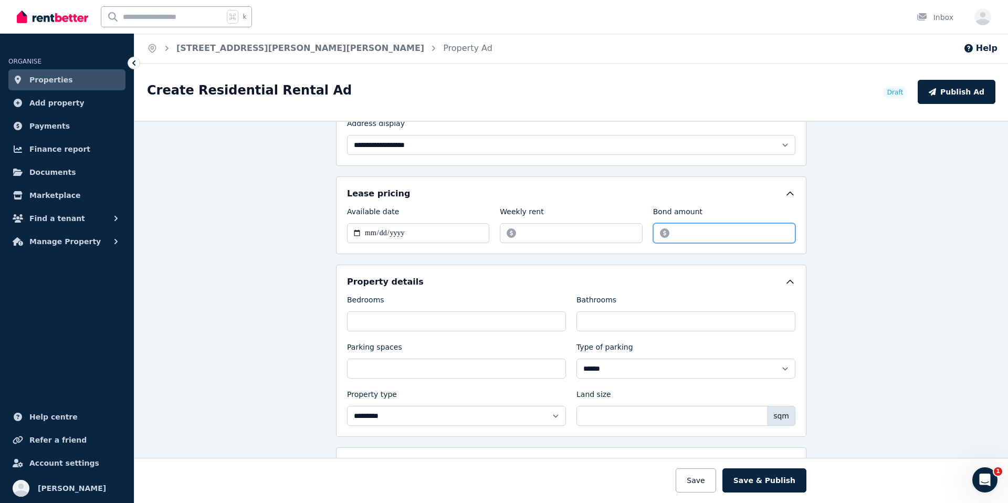
click at [719, 235] on input "Bond amount" at bounding box center [724, 233] width 142 height 20
drag, startPoint x: 726, startPoint y: 237, endPoint x: 645, endPoint y: 227, distance: 81.9
click at [645, 227] on div "**********" at bounding box center [571, 224] width 448 height 37
type input "****"
click at [857, 248] on div "**********" at bounding box center [570, 312] width 873 height 382
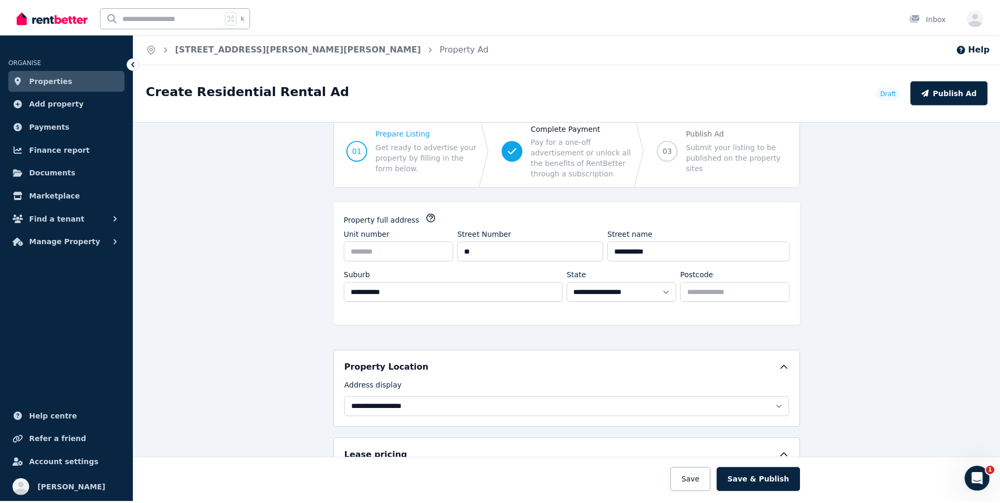
scroll to position [0, 0]
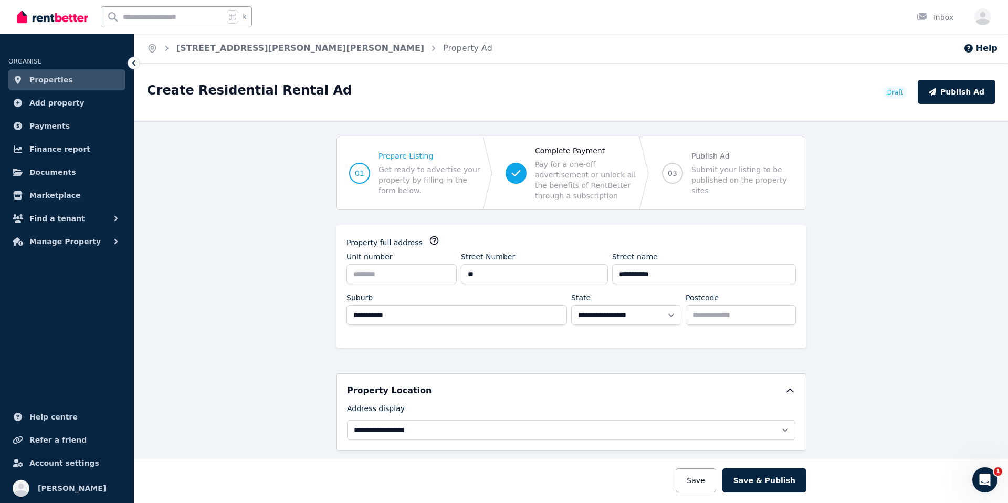
drag, startPoint x: 1007, startPoint y: 225, endPoint x: 1007, endPoint y: 133, distance: 92.4
click at [1007, 133] on div "**********" at bounding box center [570, 312] width 873 height 382
click at [754, 486] on button "Save & Publish" at bounding box center [764, 480] width 84 height 24
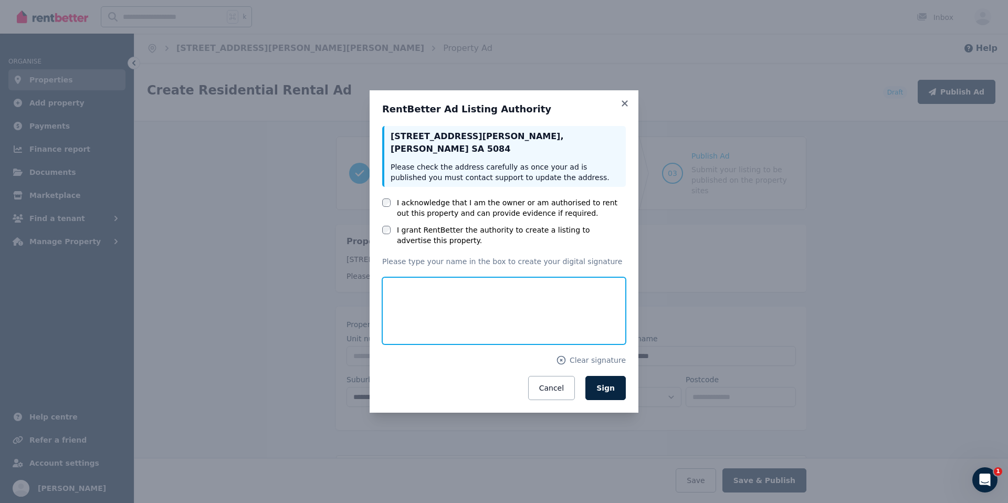
click at [423, 291] on input "text" at bounding box center [503, 310] width 243 height 67
type input "**********"
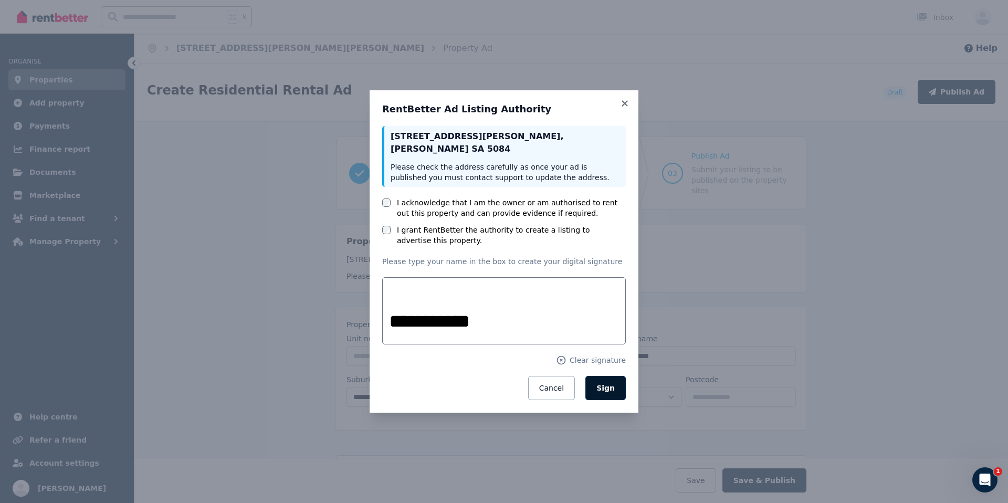
click at [615, 394] on button "Sign" at bounding box center [605, 388] width 40 height 24
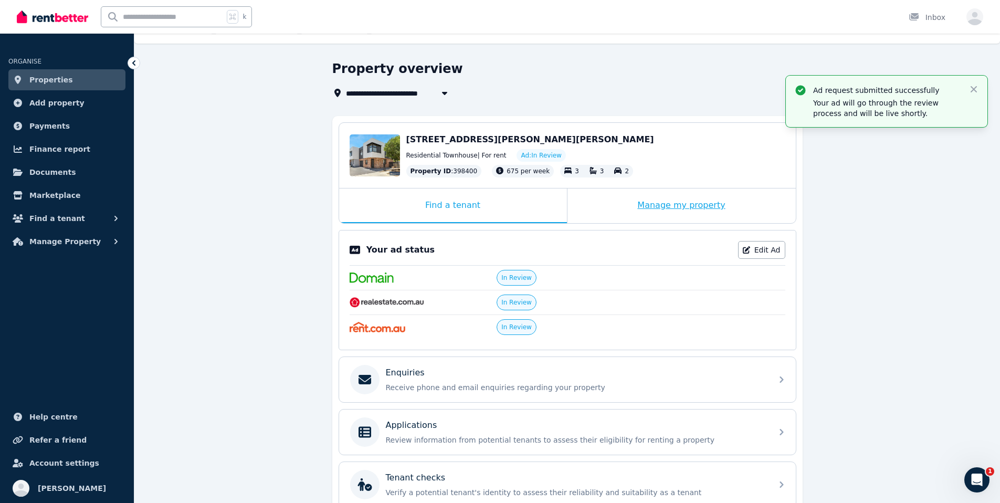
scroll to position [123, 0]
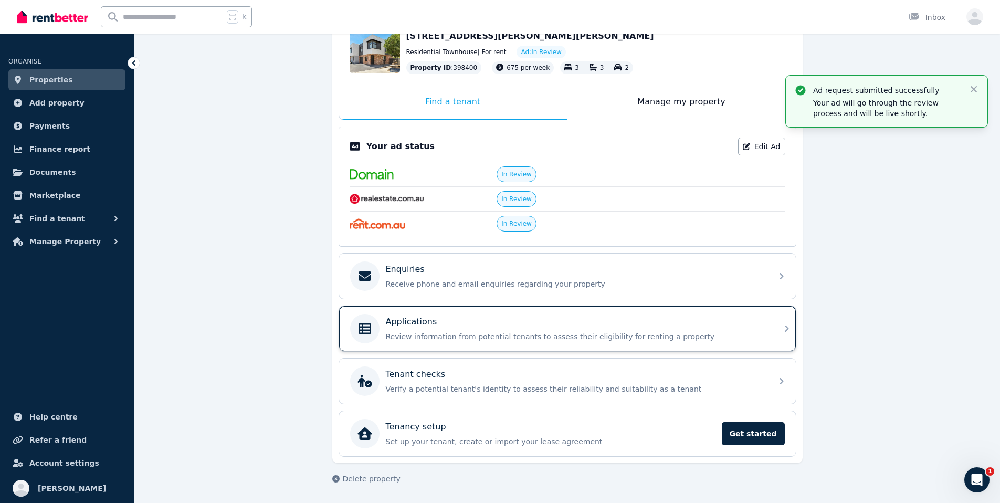
click at [644, 325] on div "Applications" at bounding box center [576, 321] width 380 height 13
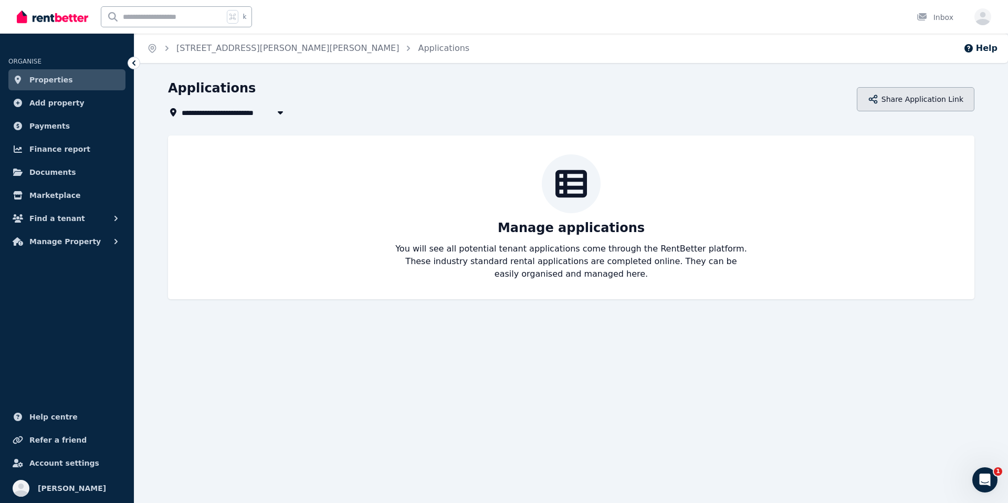
click at [910, 106] on button "Share Application Link" at bounding box center [915, 99] width 118 height 24
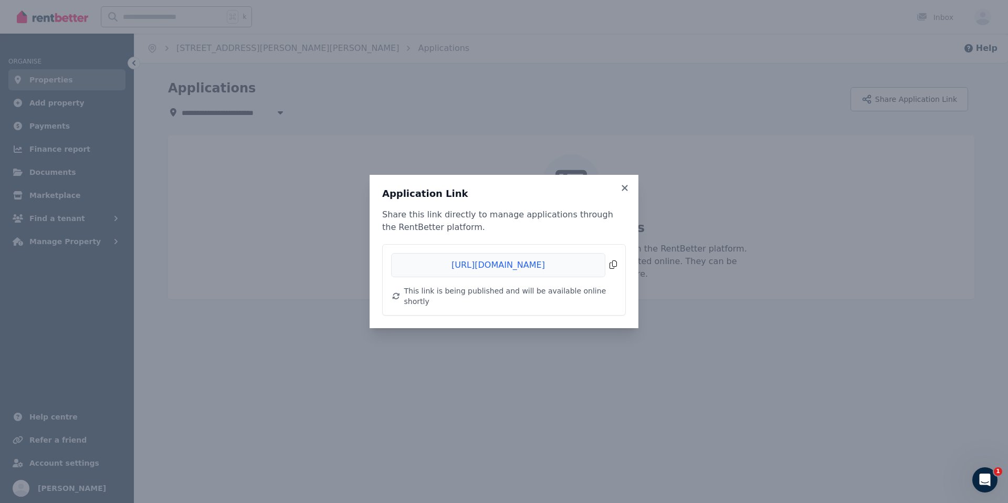
click at [613, 274] on span "Copied!" at bounding box center [504, 265] width 226 height 24
click at [631, 194] on div "Application Link Share this link directly to manage applications through the Re…" at bounding box center [503, 251] width 269 height 153
click at [623, 193] on icon at bounding box center [624, 187] width 10 height 9
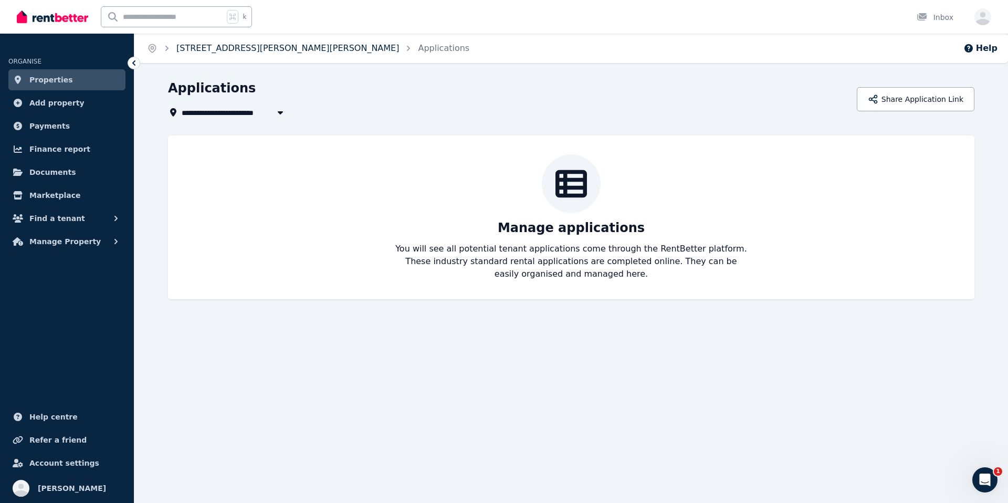
click at [202, 48] on link "[STREET_ADDRESS][PERSON_NAME][PERSON_NAME]" at bounding box center [287, 48] width 223 height 10
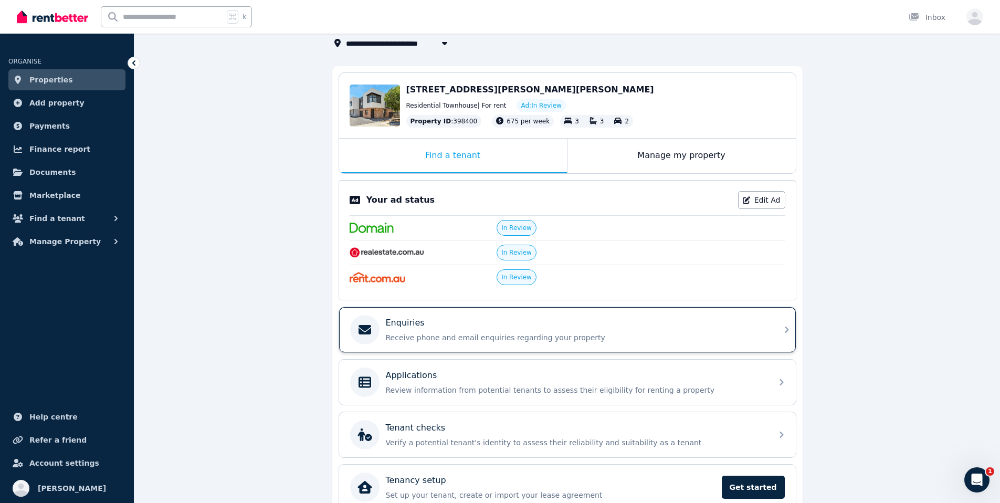
scroll to position [123, 0]
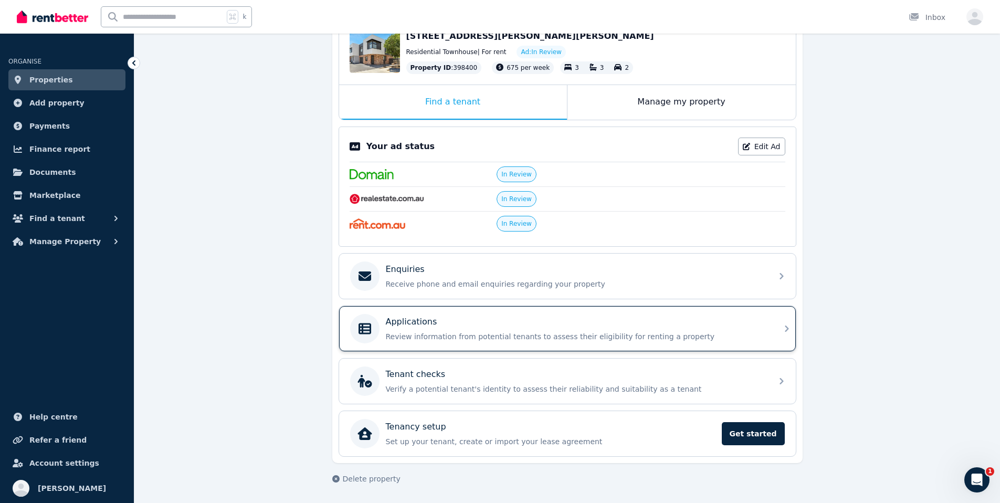
click at [650, 320] on div "Applications" at bounding box center [576, 321] width 380 height 13
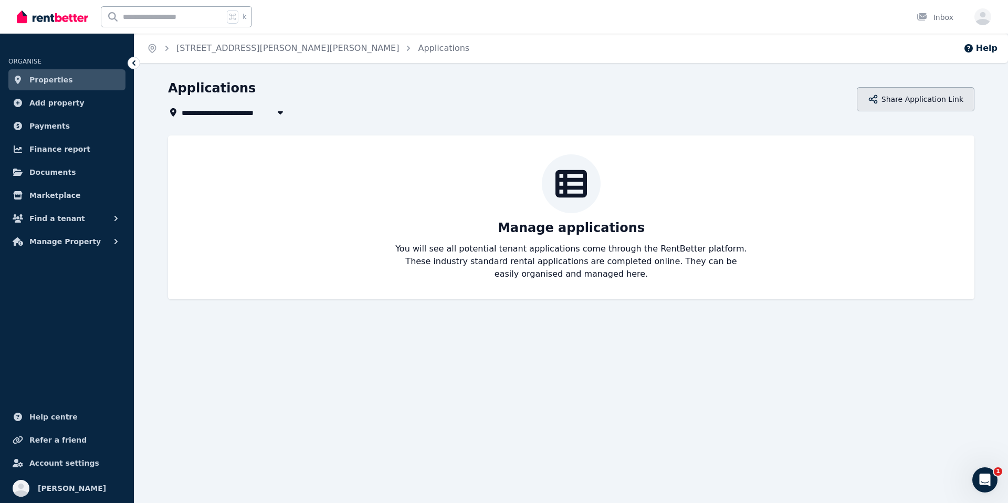
click at [904, 107] on button "Share Application Link" at bounding box center [915, 99] width 118 height 24
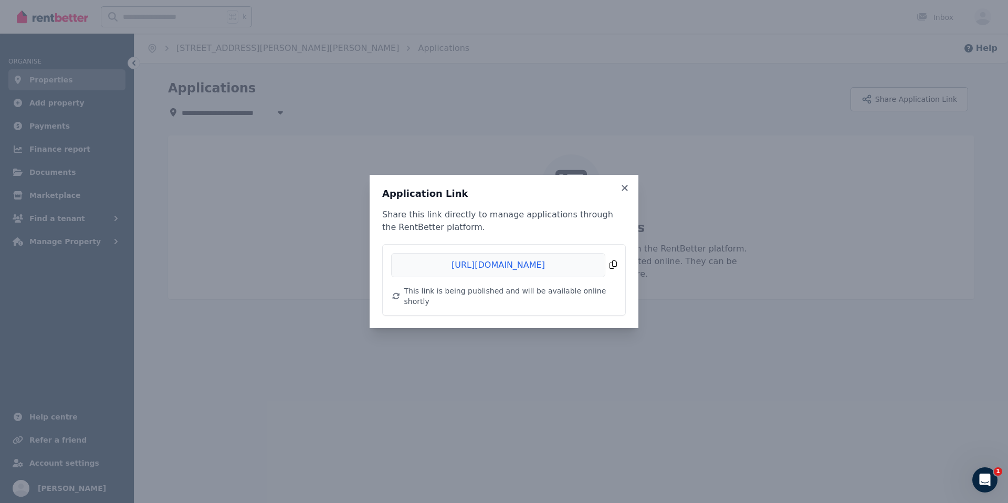
click at [612, 267] on span "Copied!" at bounding box center [504, 265] width 226 height 24
click at [627, 190] on icon at bounding box center [624, 188] width 6 height 6
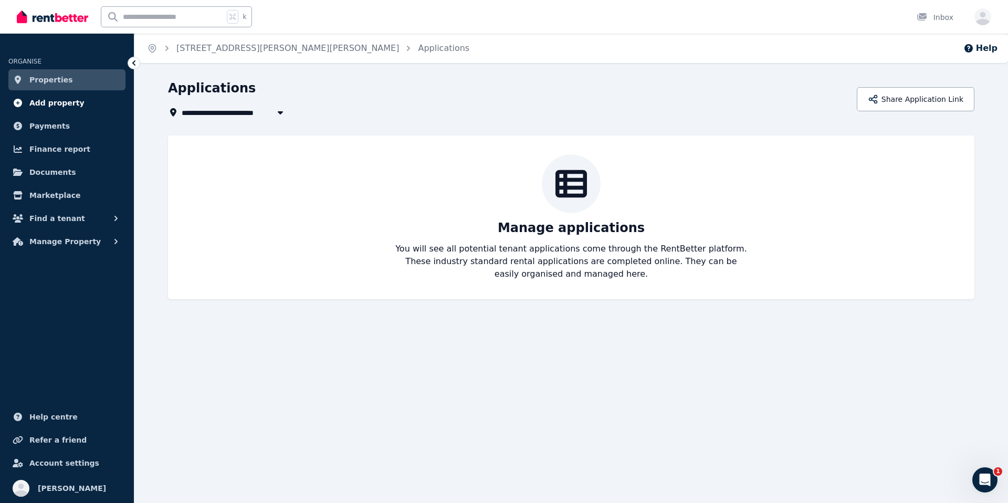
click at [44, 112] on link "Add property" at bounding box center [66, 102] width 117 height 21
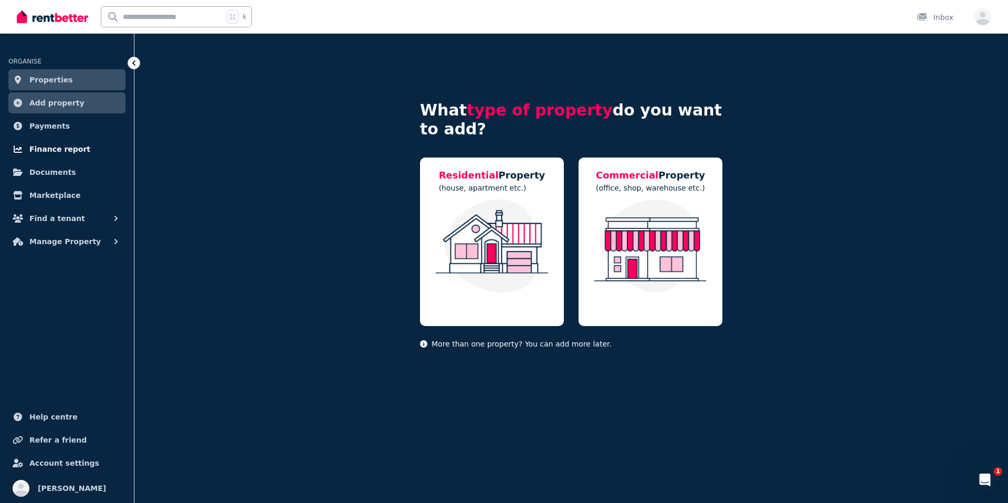
click at [86, 141] on link "Finance report" at bounding box center [66, 149] width 117 height 21
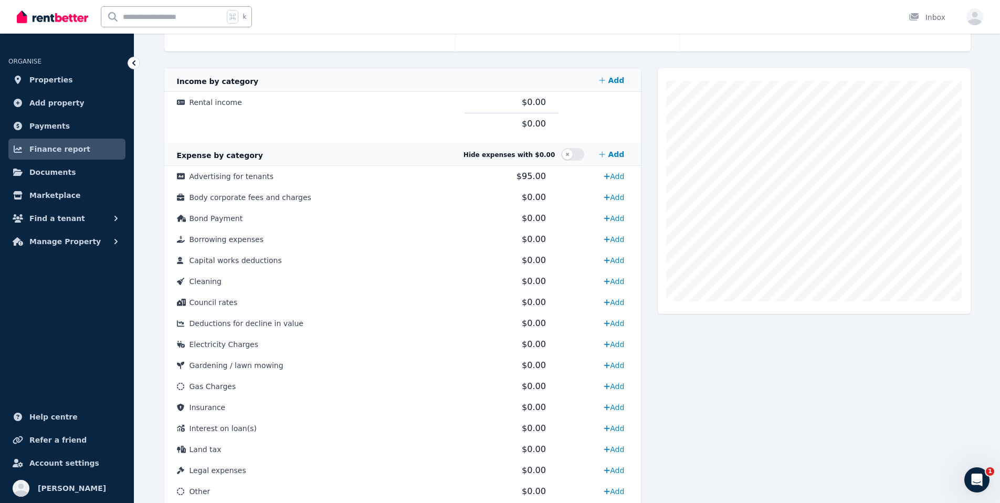
scroll to position [15, 0]
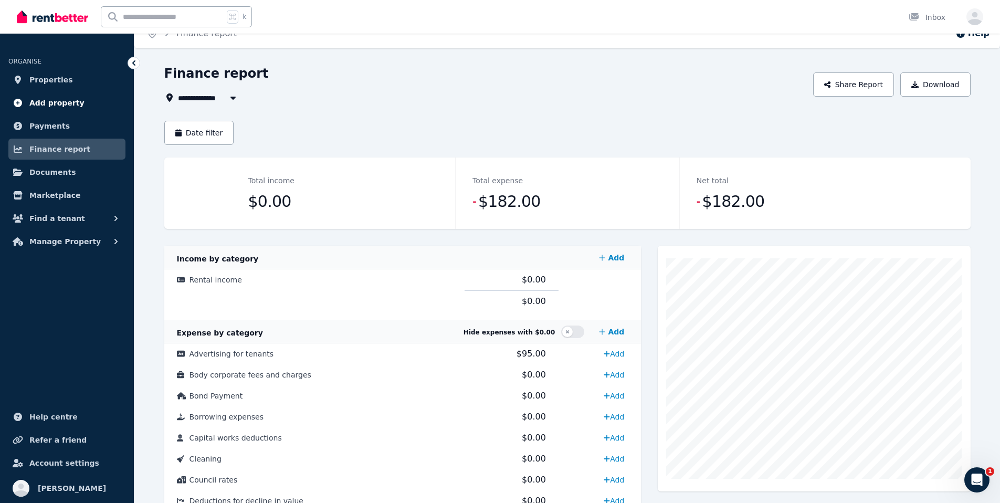
click at [63, 96] on link "Add property" at bounding box center [66, 102] width 117 height 21
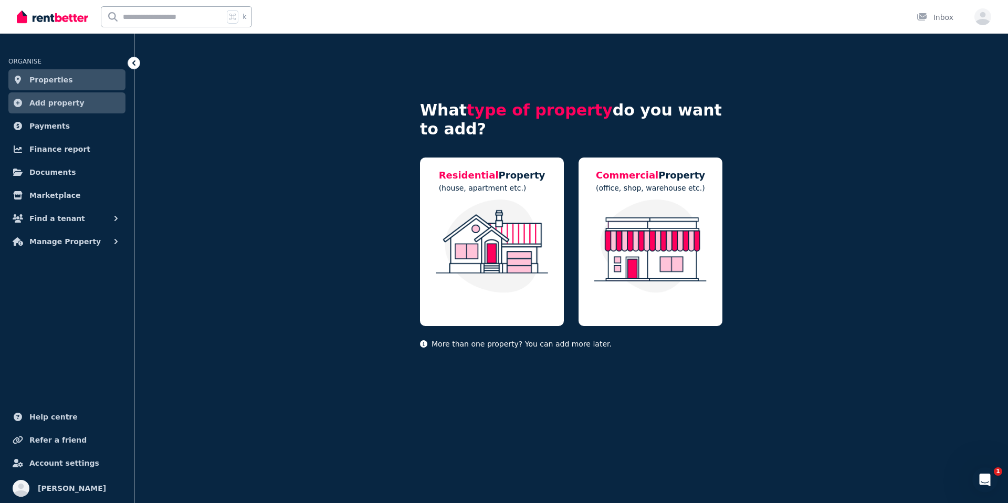
click at [67, 84] on link "Properties" at bounding box center [66, 79] width 117 height 21
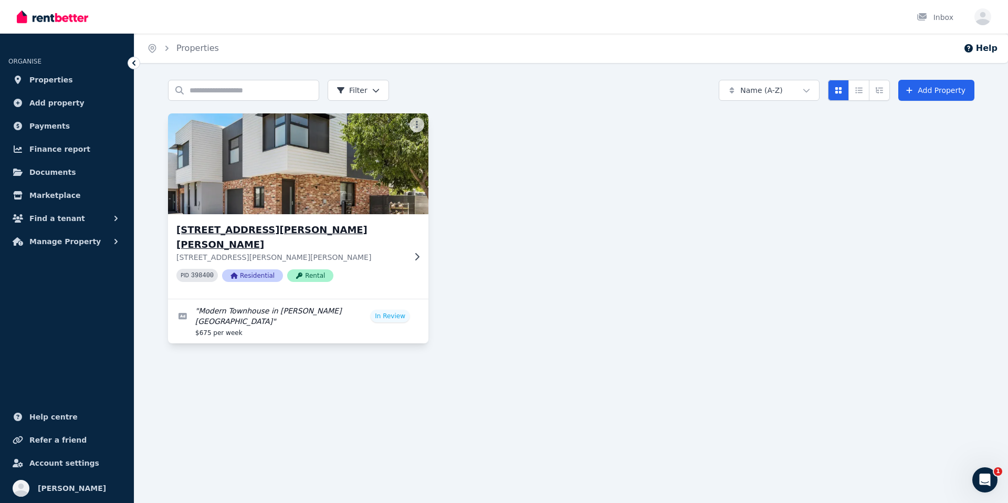
click at [260, 207] on img at bounding box center [298, 164] width 273 height 106
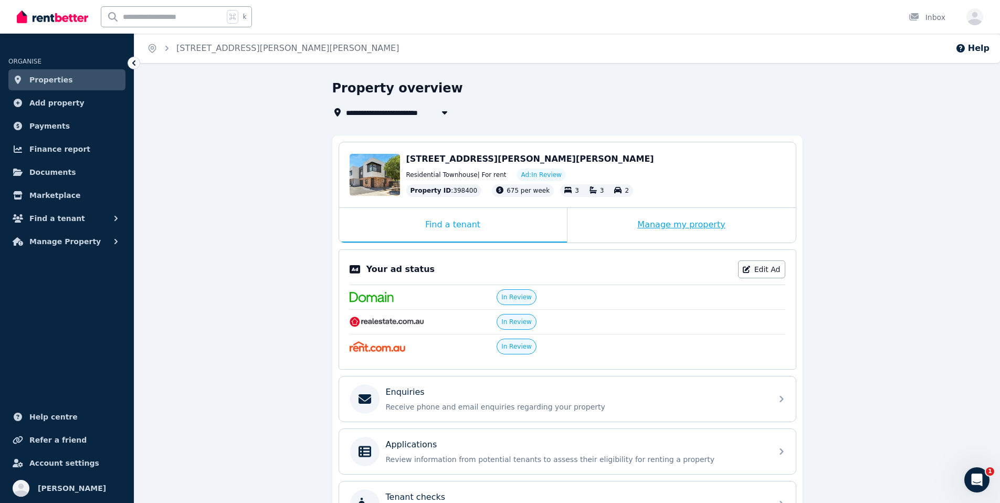
scroll to position [6, 0]
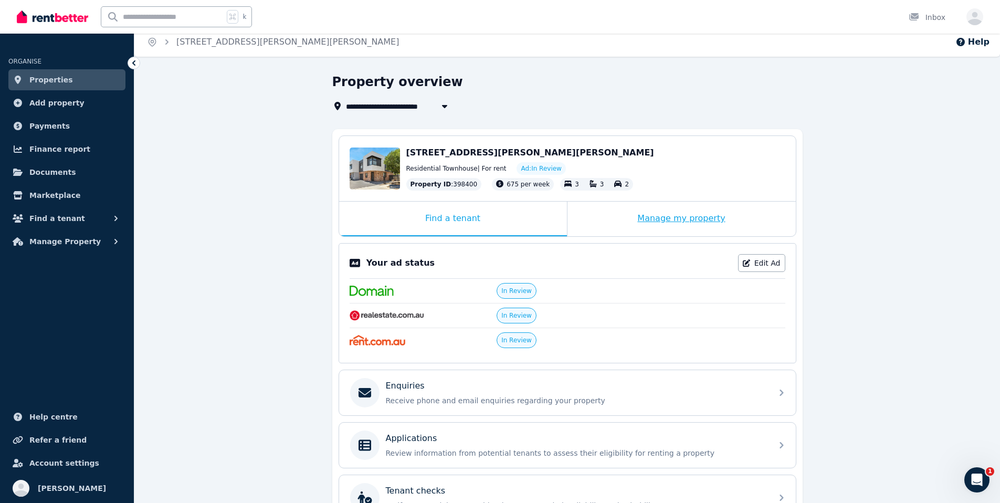
click at [700, 216] on div "Manage my property" at bounding box center [681, 219] width 228 height 35
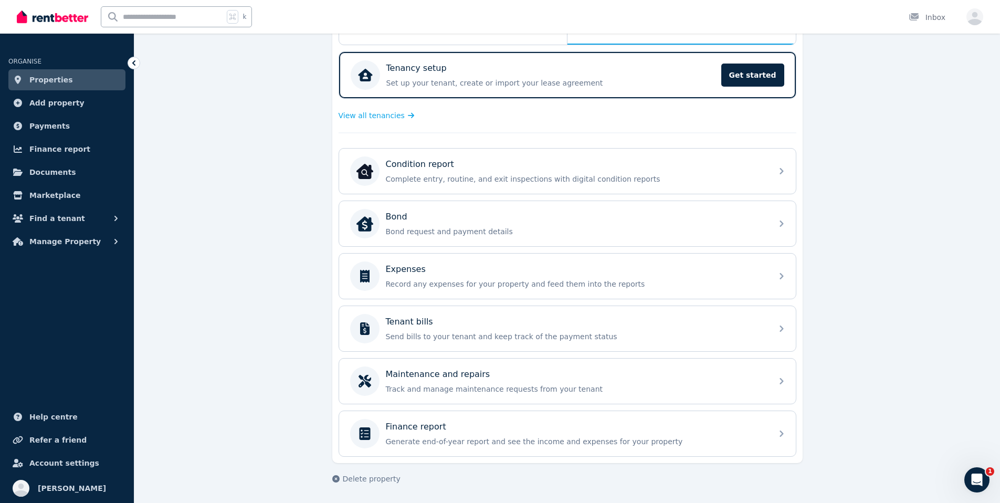
scroll to position [0, 0]
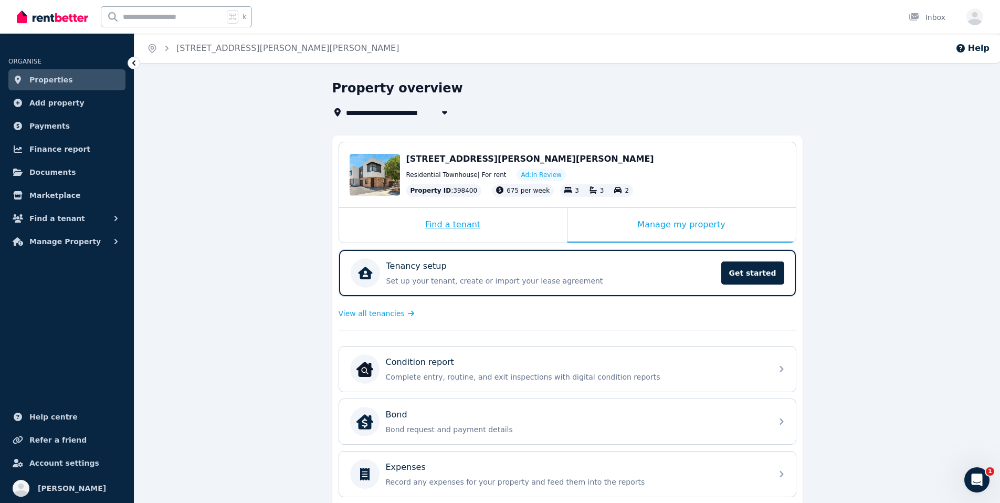
click at [435, 224] on div "Find a tenant" at bounding box center [453, 225] width 228 height 35
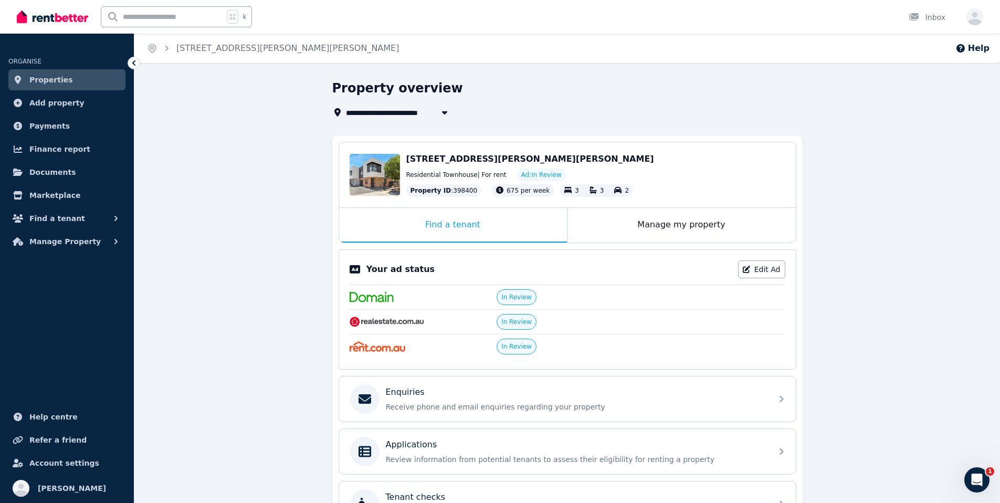
click at [70, 76] on link "Properties" at bounding box center [66, 79] width 117 height 21
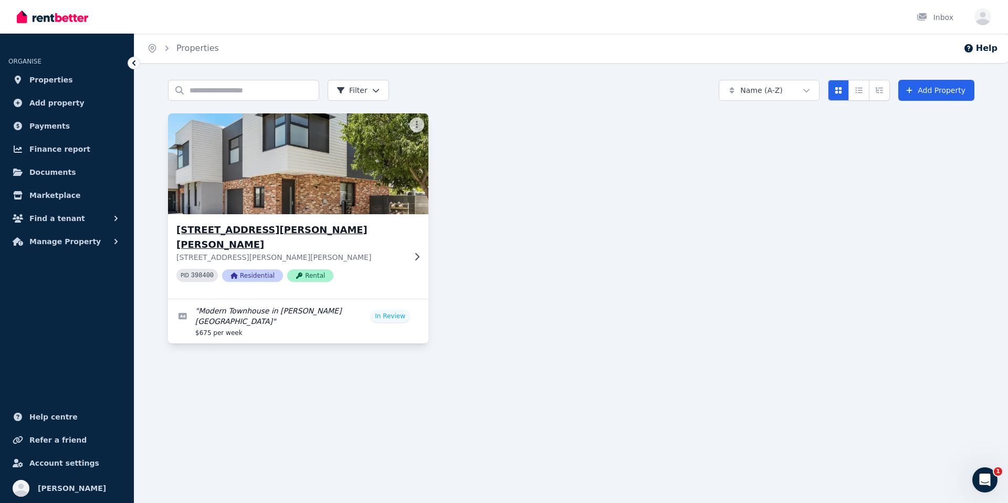
click at [354, 205] on img at bounding box center [298, 164] width 273 height 106
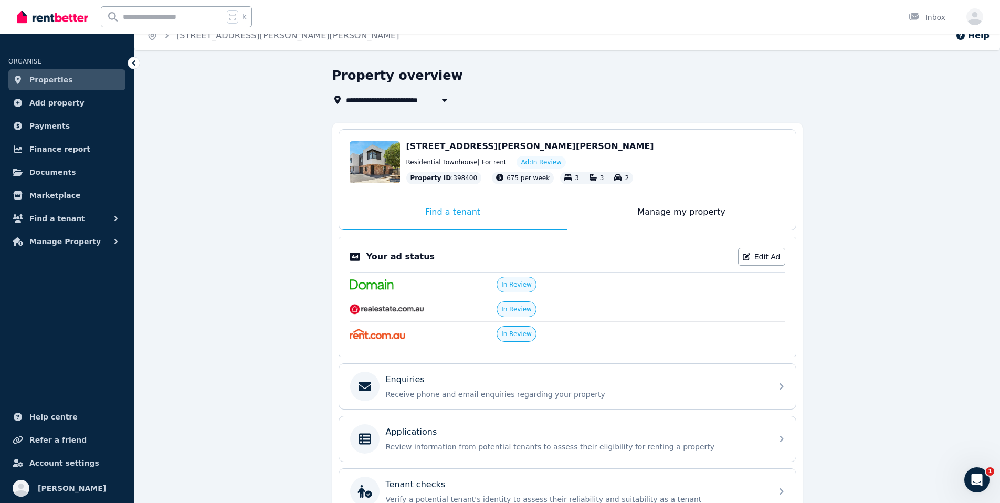
scroll to position [98, 0]
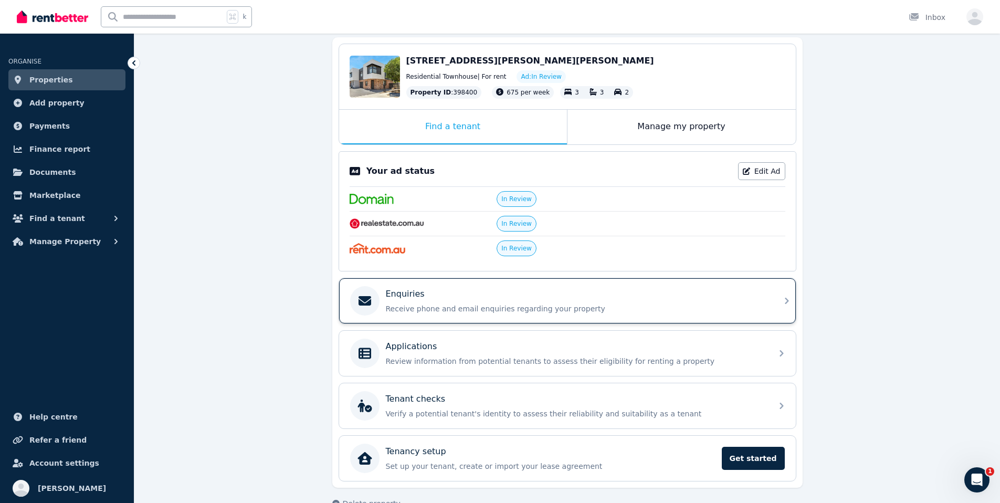
click at [582, 298] on div "Enquiries" at bounding box center [576, 294] width 380 height 13
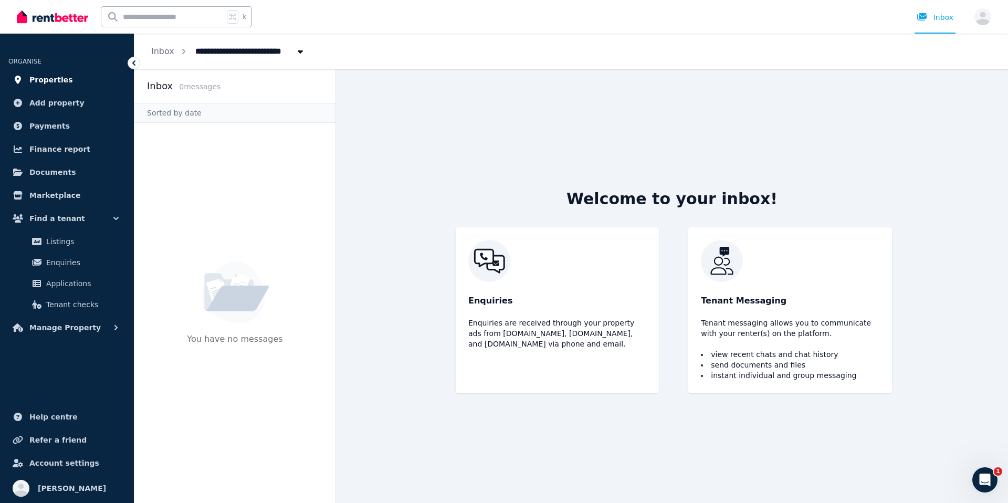
click at [69, 87] on link "Properties" at bounding box center [66, 79] width 117 height 21
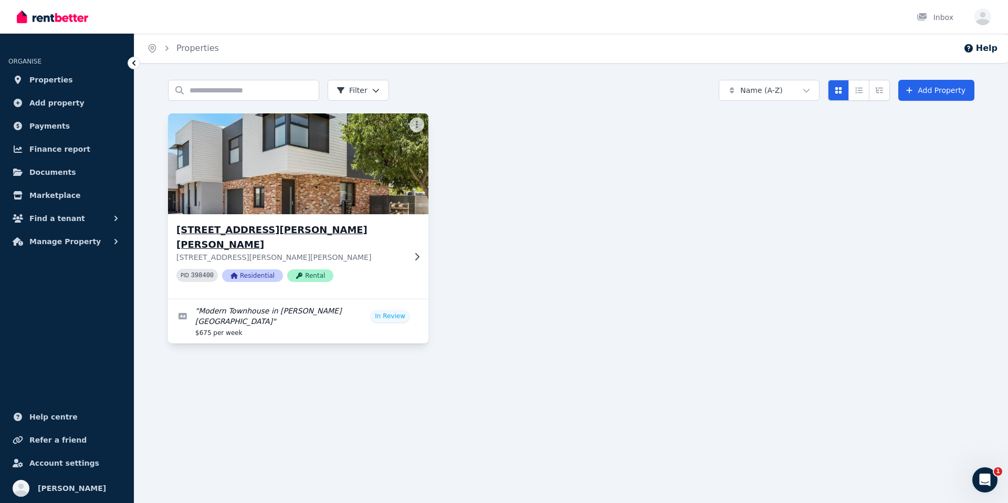
click at [331, 200] on img at bounding box center [298, 164] width 273 height 106
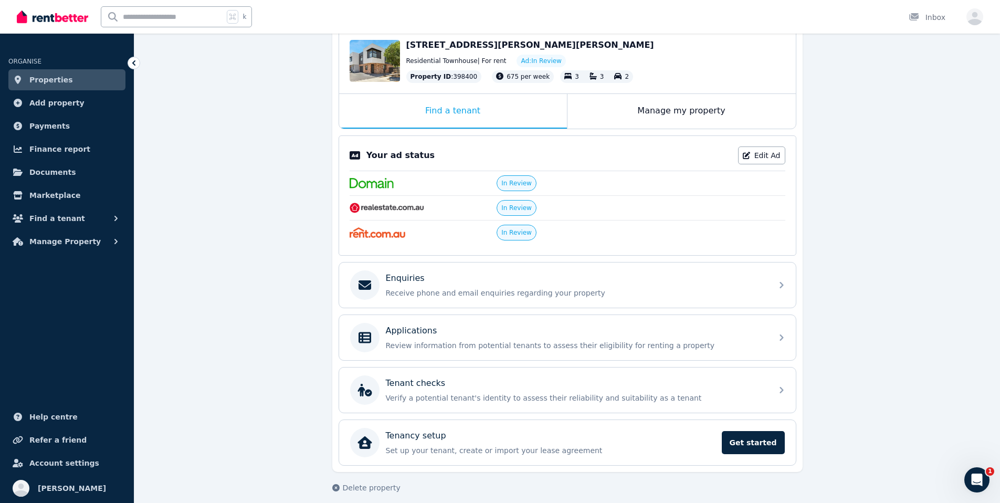
scroll to position [123, 0]
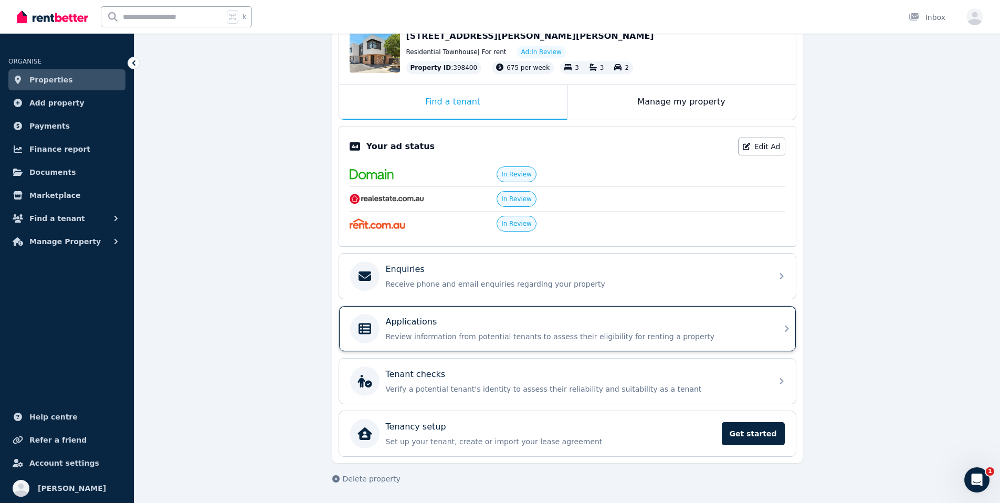
click at [582, 347] on div "Applications Review information from potential tenants to assess their eligibil…" at bounding box center [567, 328] width 457 height 45
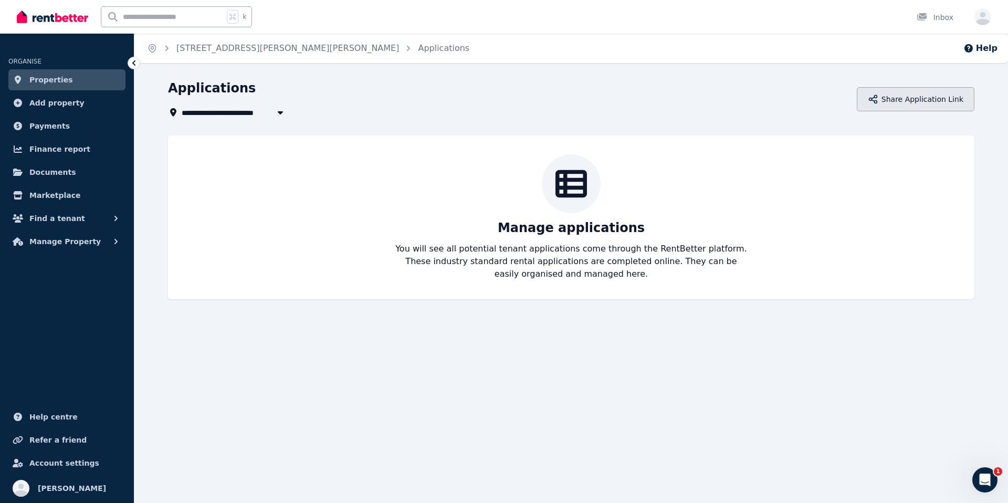
click at [910, 97] on button "Share Application Link" at bounding box center [915, 99] width 118 height 24
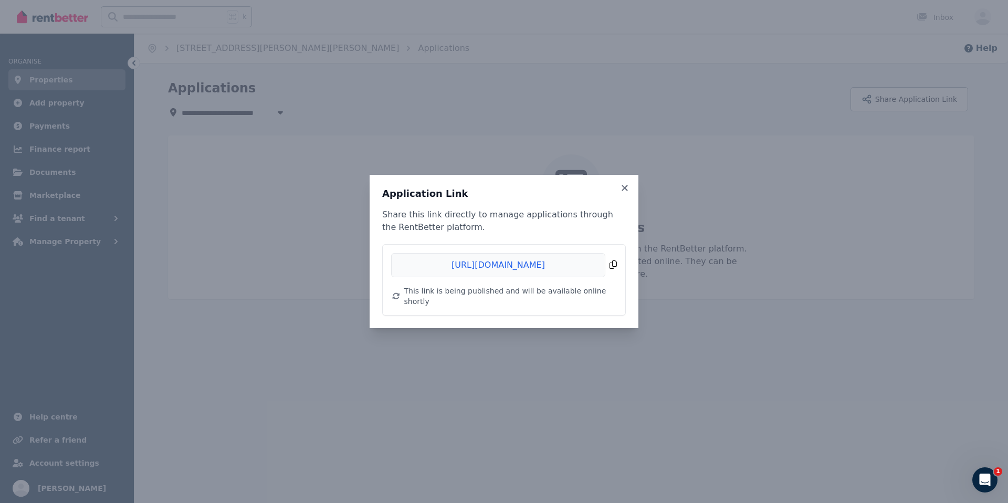
click at [610, 267] on span "Copied!" at bounding box center [504, 265] width 226 height 24
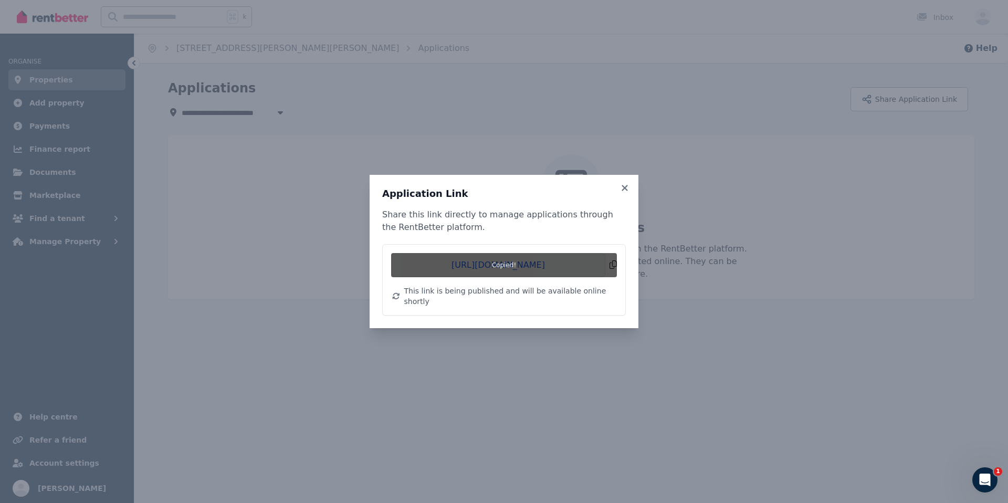
click at [531, 268] on span "Copied!" at bounding box center [504, 265] width 226 height 24
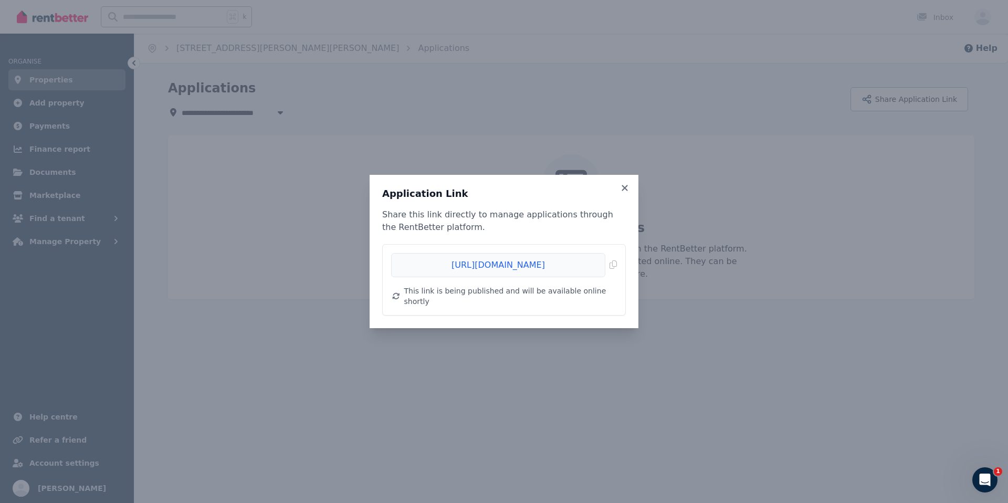
click at [387, 100] on div "Application Link Share this link directly to manage applications through the Re…" at bounding box center [504, 251] width 1008 height 503
click at [618, 193] on h3 "Application Link" at bounding box center [503, 193] width 243 height 13
click at [623, 193] on icon at bounding box center [624, 187] width 10 height 9
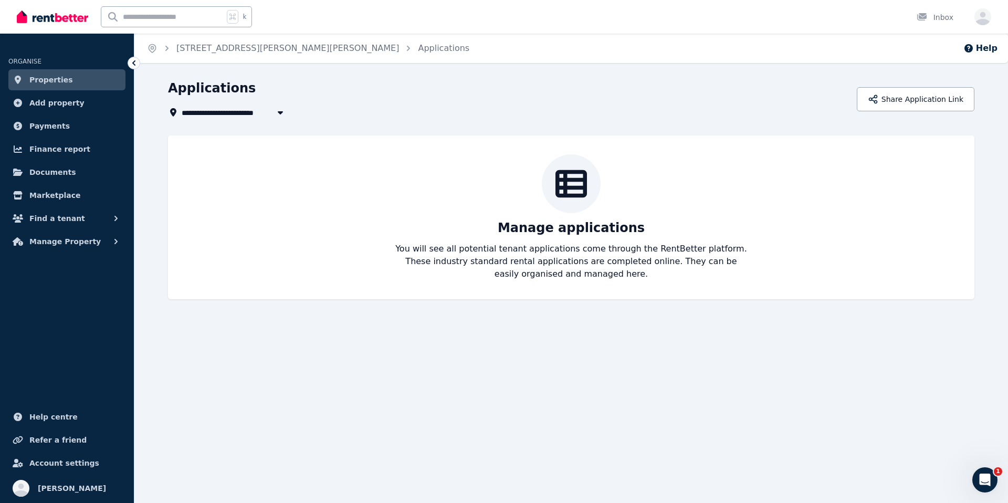
click at [71, 91] on ul "ORGANISE Properties Add property Payments Finance report Documents Marketplace …" at bounding box center [67, 148] width 134 height 208
click at [227, 48] on link "[STREET_ADDRESS][PERSON_NAME][PERSON_NAME]" at bounding box center [287, 48] width 223 height 10
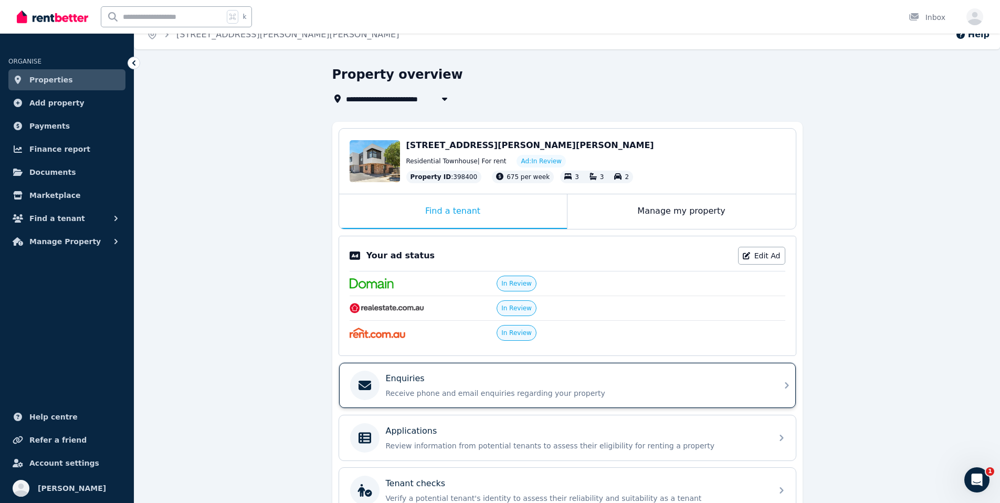
scroll to position [123, 0]
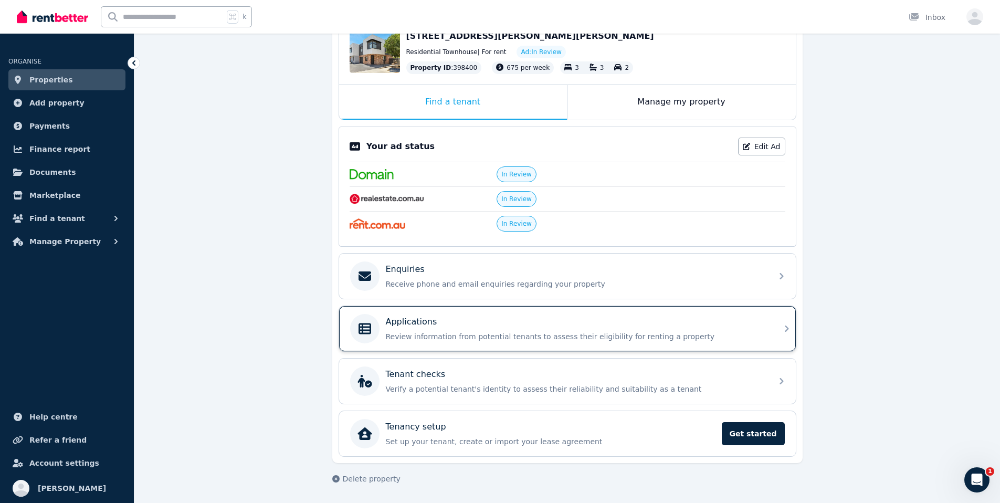
click at [694, 329] on div "Applications Review information from potential tenants to assess their eligibil…" at bounding box center [576, 328] width 380 height 26
